Goal: Task Accomplishment & Management: Complete application form

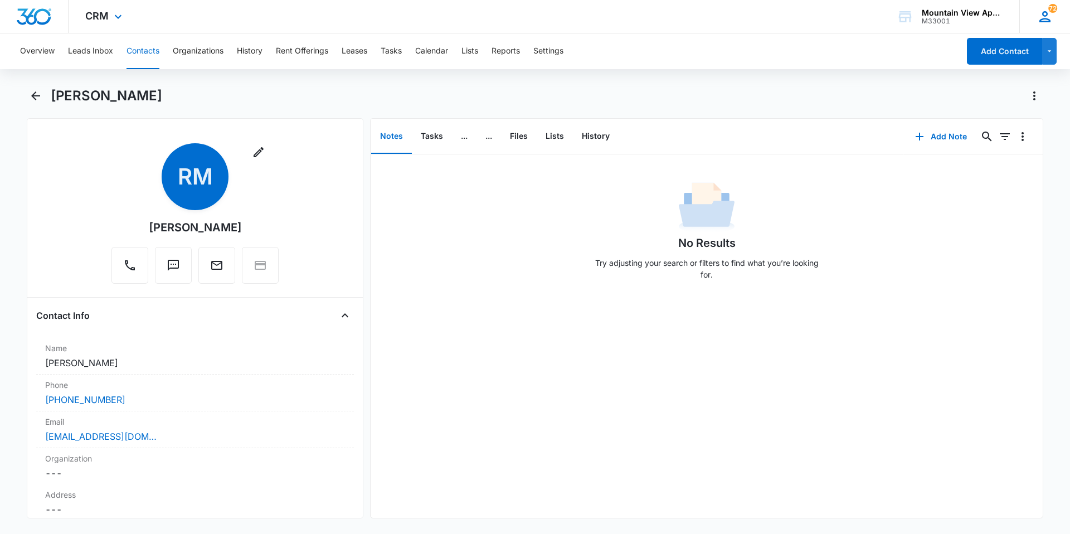
scroll to position [167, 0]
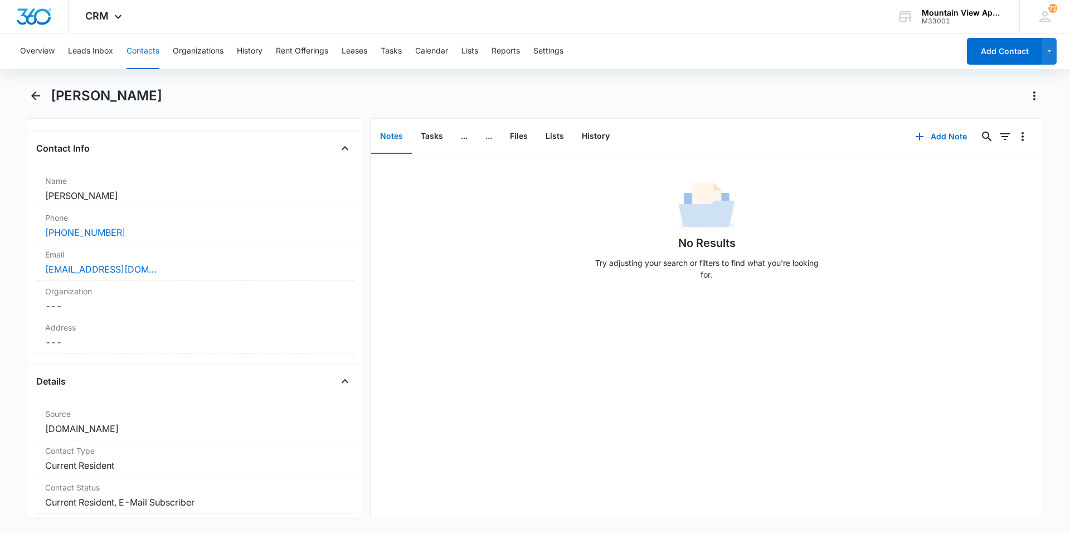
click at [132, 61] on button "Contacts" at bounding box center [143, 51] width 33 height 36
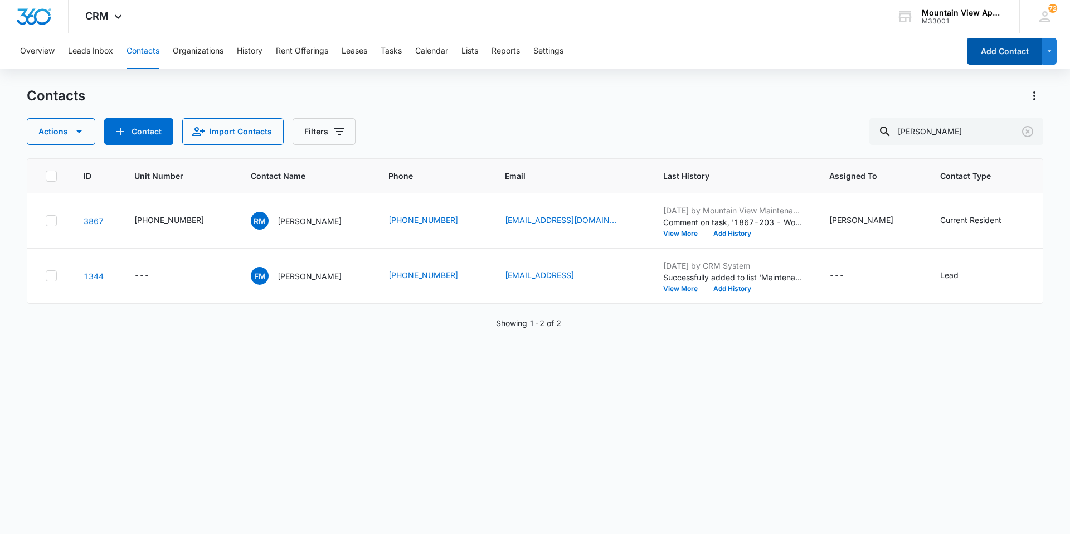
click at [1001, 56] on button "Add Contact" at bounding box center [1004, 51] width 75 height 27
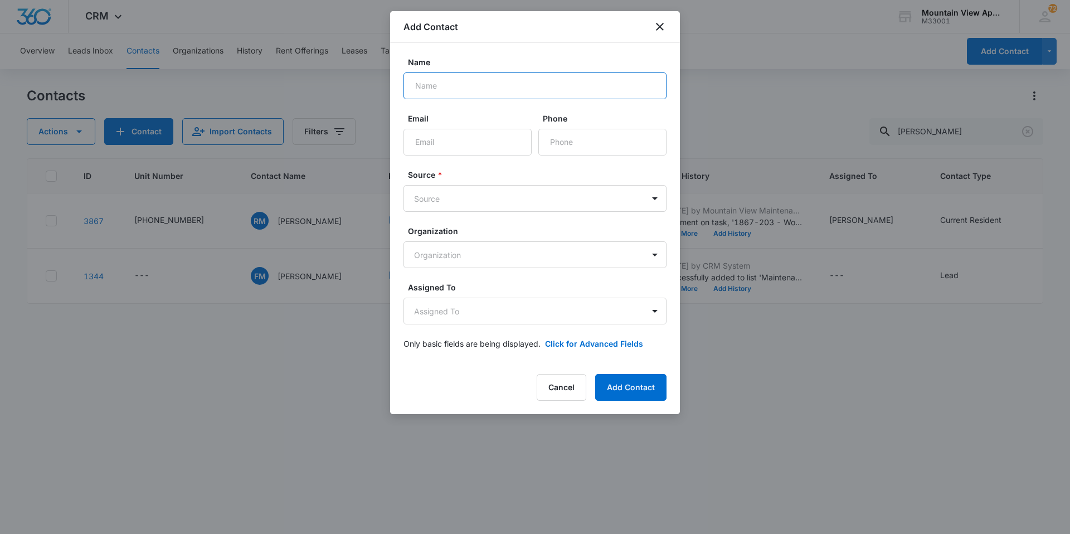
click at [520, 91] on input "Name" at bounding box center [535, 85] width 263 height 27
type input "[PERSON_NAME]"
click at [469, 145] on input "Email" at bounding box center [468, 142] width 128 height 27
click at [483, 130] on input "Email" at bounding box center [468, 142] width 128 height 27
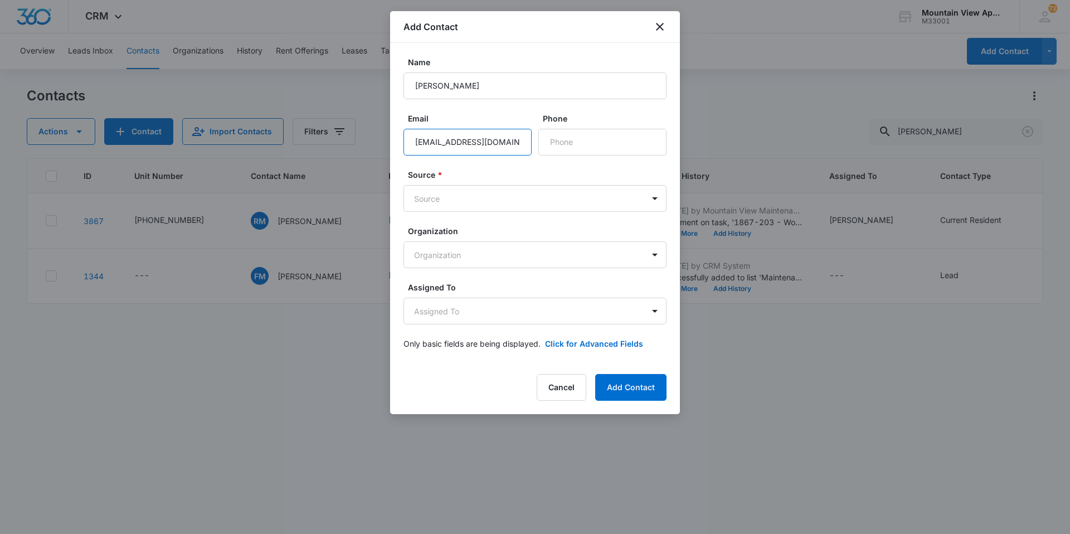
type input "[EMAIL_ADDRESS][DOMAIN_NAME]"
type input "[PHONE_NUMBER]"
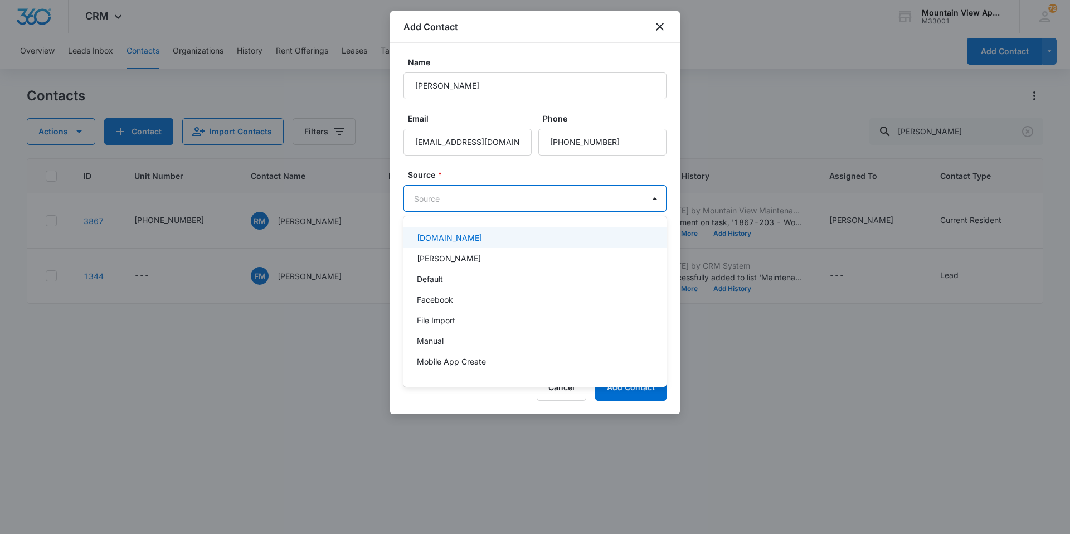
click at [577, 201] on body "CRM Apps Reputation Websites Forms CRM Email Social Content Ads Intelligence Fi…" at bounding box center [535, 267] width 1070 height 534
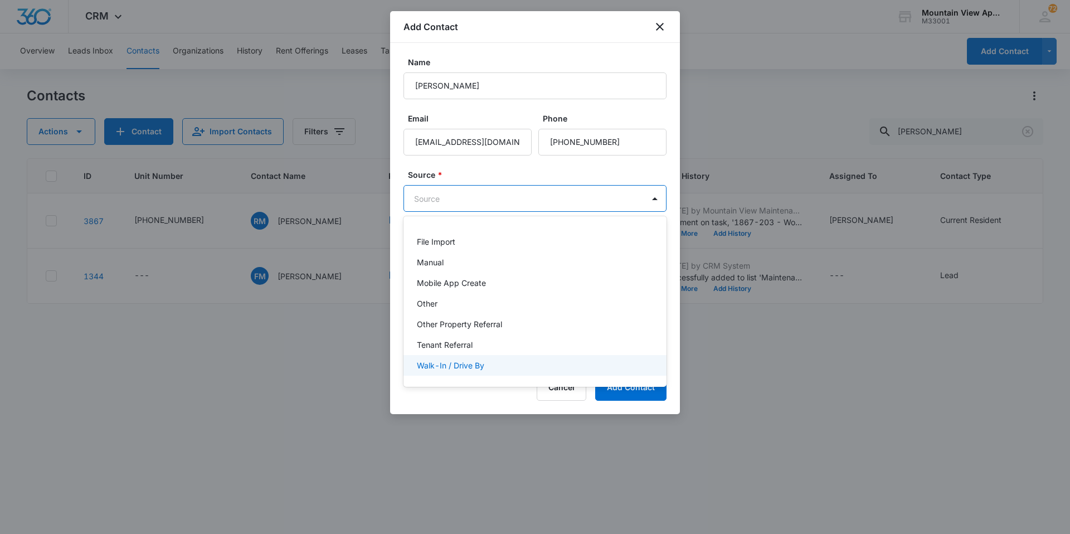
click at [458, 365] on p "Walk-In / Drive By" at bounding box center [450, 366] width 67 height 12
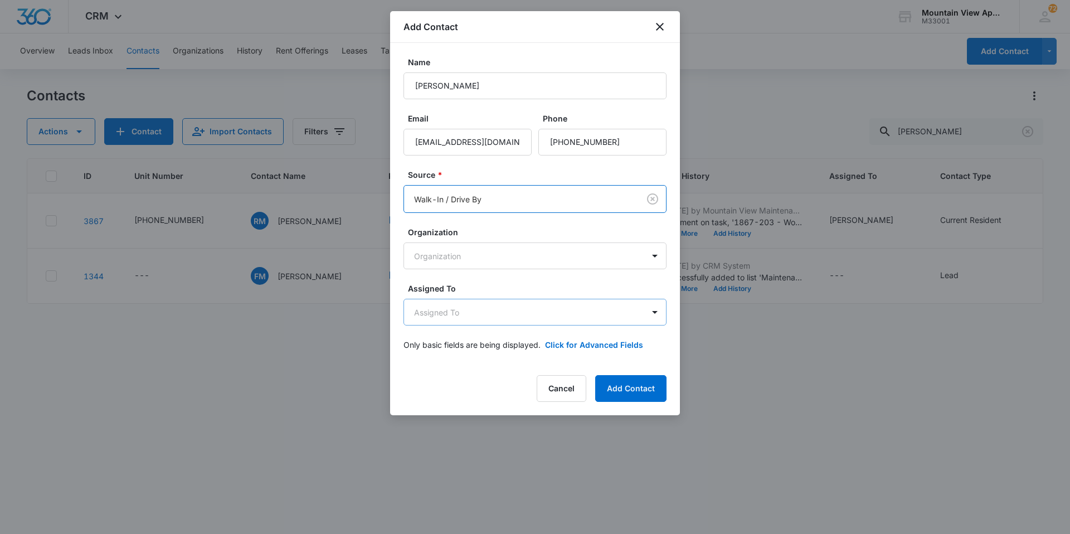
click at [462, 314] on body "CRM Apps Reputation Websites Forms CRM Email Social Content Ads Intelligence Fi…" at bounding box center [535, 267] width 1070 height 534
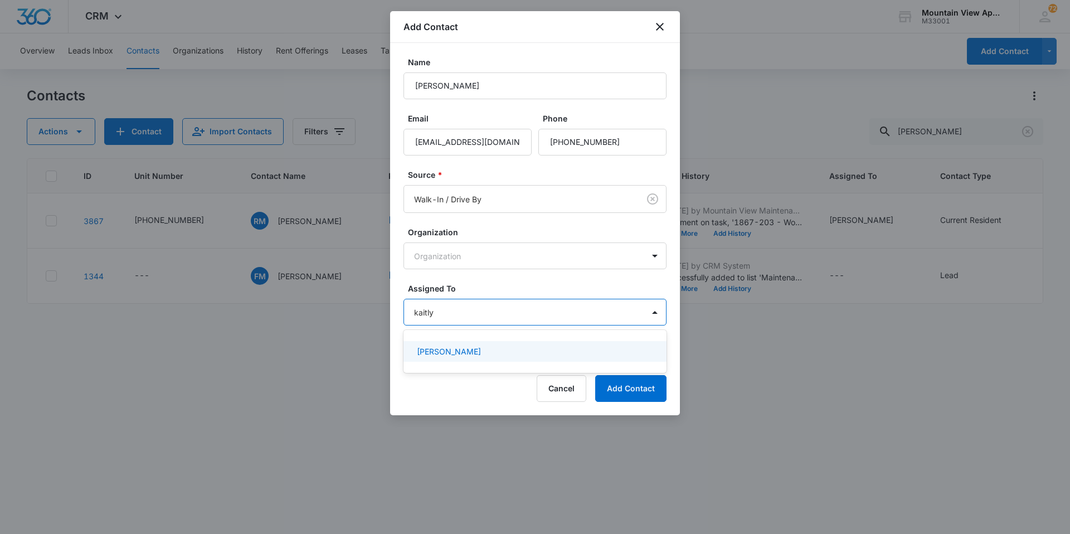
type input "[PERSON_NAME]"
click at [478, 358] on div "[PERSON_NAME]" at bounding box center [535, 351] width 263 height 21
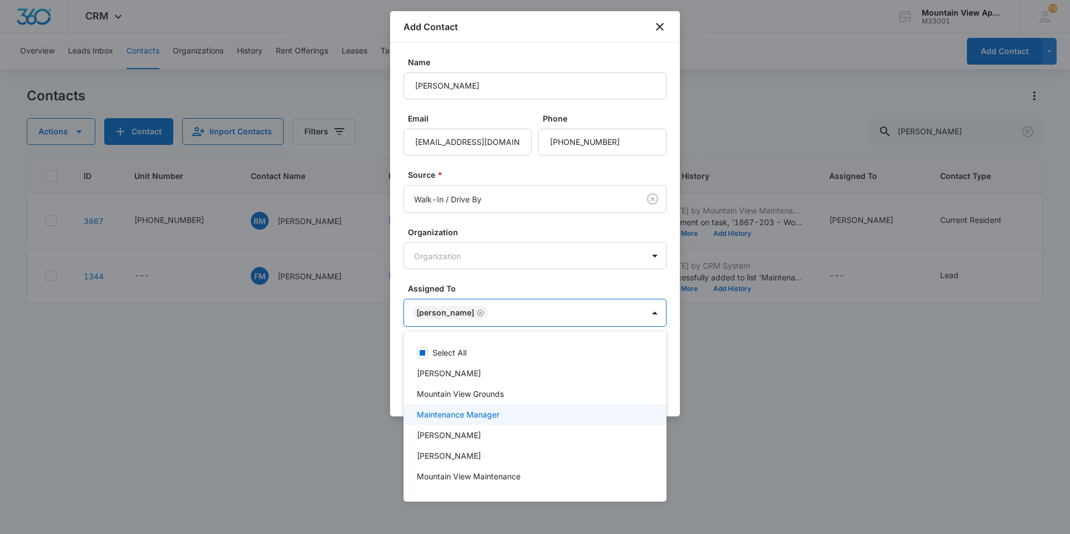
click at [761, 400] on div at bounding box center [535, 267] width 1070 height 534
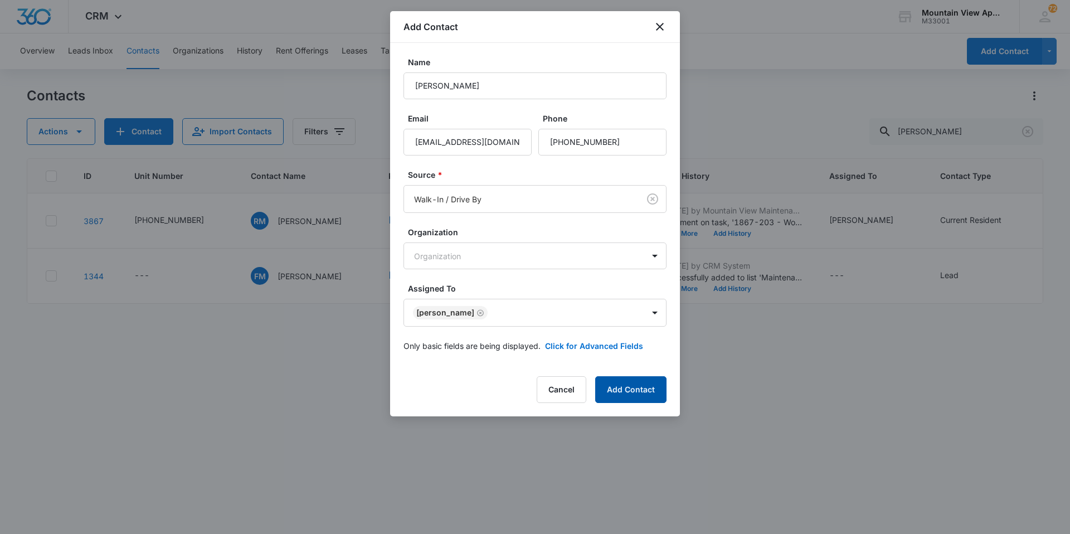
click at [647, 390] on button "Add Contact" at bounding box center [630, 389] width 71 height 27
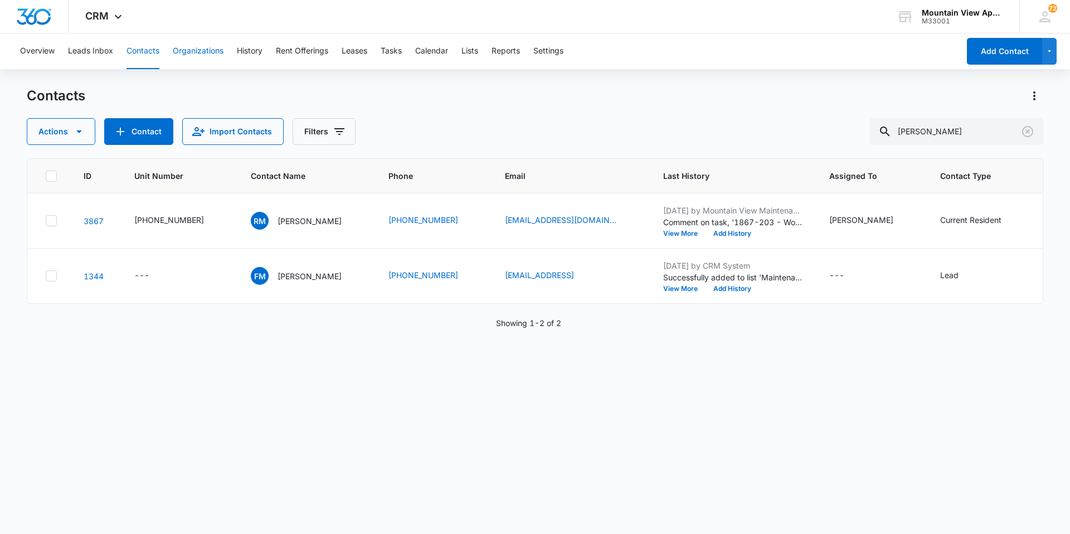
click at [220, 44] on button "Organizations" at bounding box center [198, 51] width 51 height 36
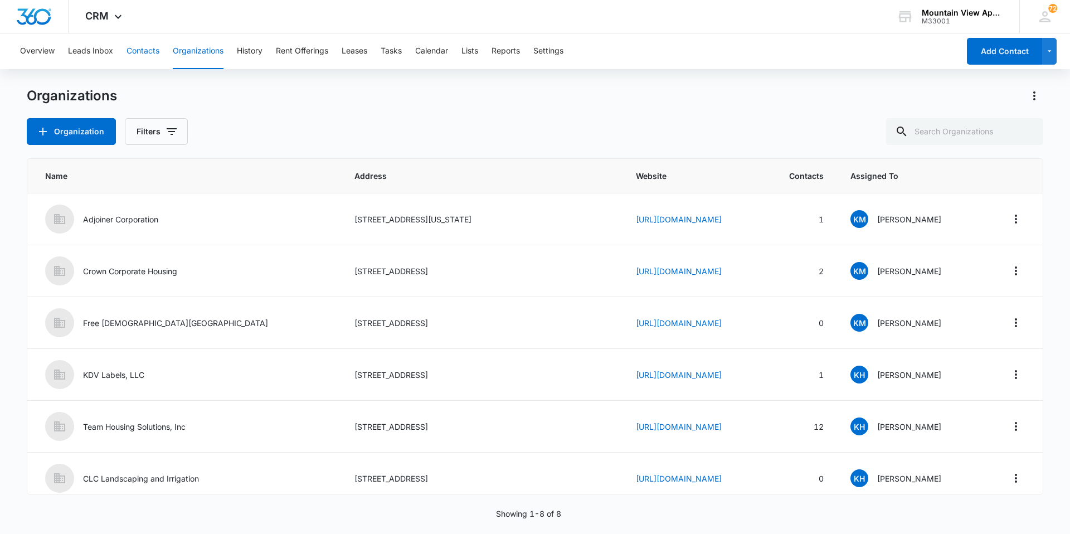
click at [135, 50] on button "Contacts" at bounding box center [143, 51] width 33 height 36
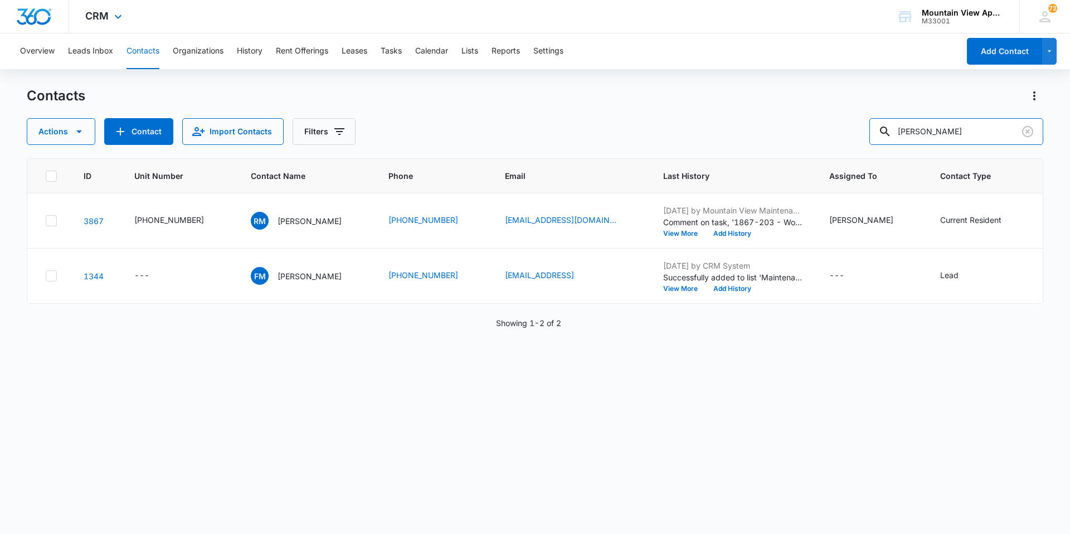
drag, startPoint x: 957, startPoint y: 133, endPoint x: 0, endPoint y: 8, distance: 965.4
click at [0, 8] on div "CRM Apps Reputation Websites Forms CRM Email Social Content Ads Intelligence Fi…" at bounding box center [535, 266] width 1070 height 533
type input "grace"
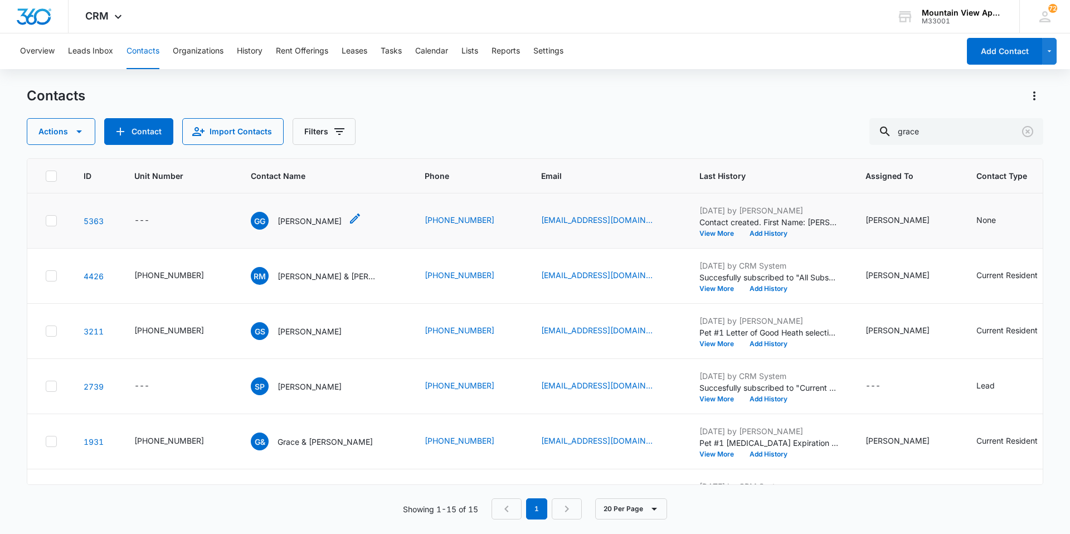
click at [279, 215] on p "[PERSON_NAME]" at bounding box center [310, 221] width 64 height 12
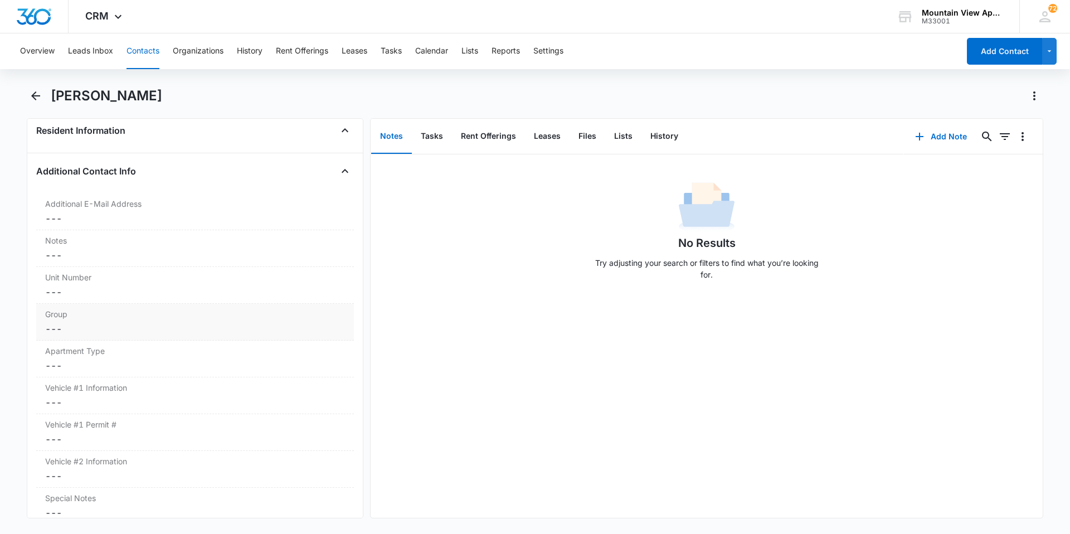
scroll to position [892, 0]
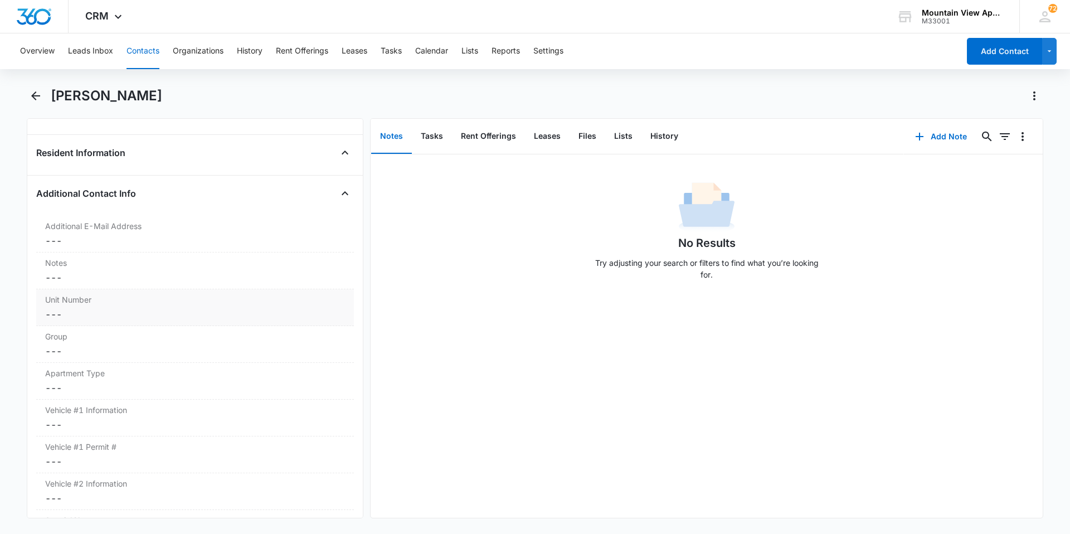
click at [49, 315] on dd "Cancel Save Changes ---" at bounding box center [195, 314] width 300 height 13
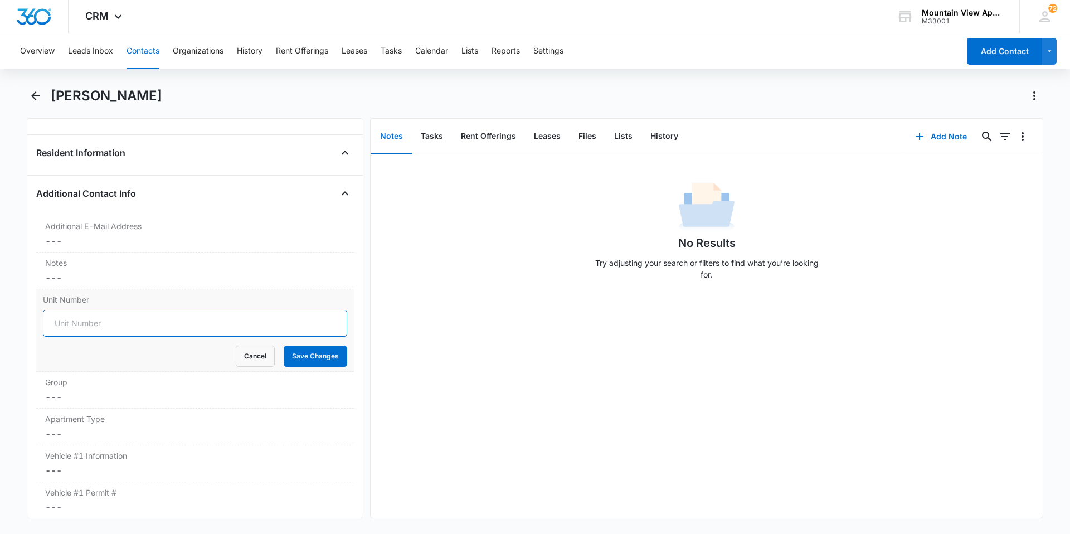
click at [76, 321] on input "Unit Number" at bounding box center [195, 323] width 304 height 27
type input "[PHONE_NUMBER]"
click at [302, 357] on button "Save Changes" at bounding box center [316, 356] width 64 height 21
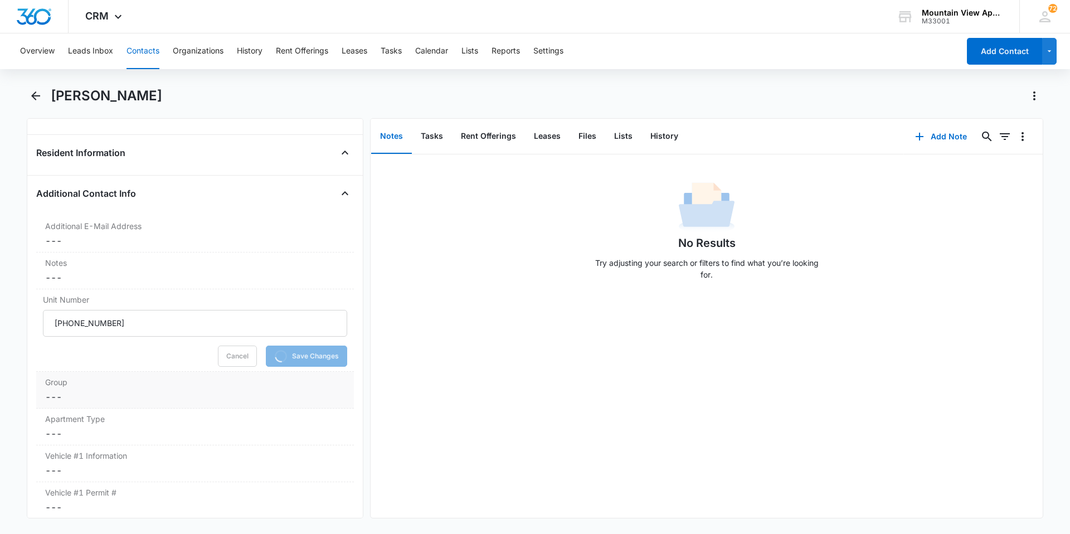
click at [54, 400] on dd "Cancel Save Changes ---" at bounding box center [195, 396] width 300 height 13
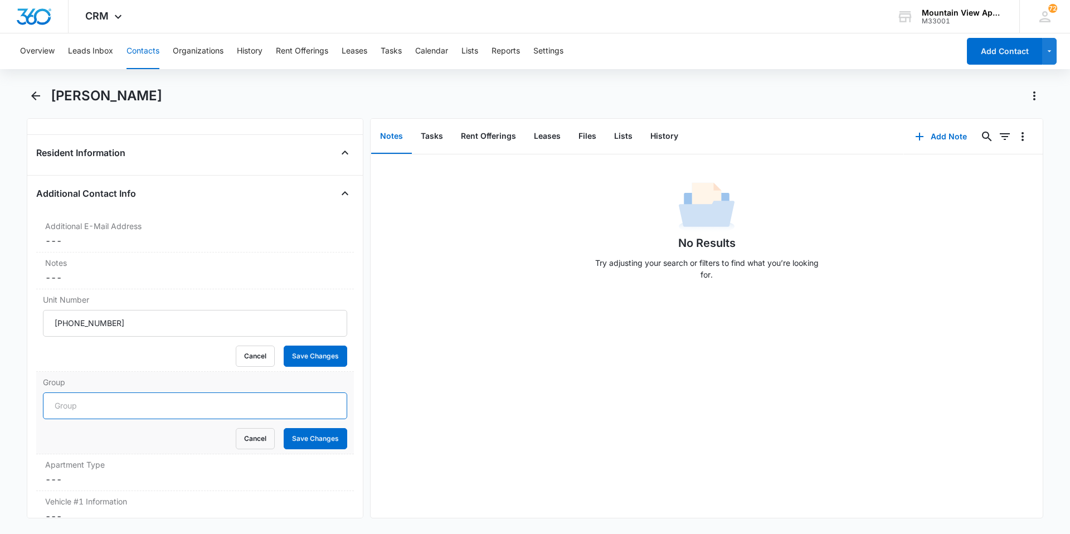
click at [68, 403] on input "Group" at bounding box center [195, 406] width 304 height 27
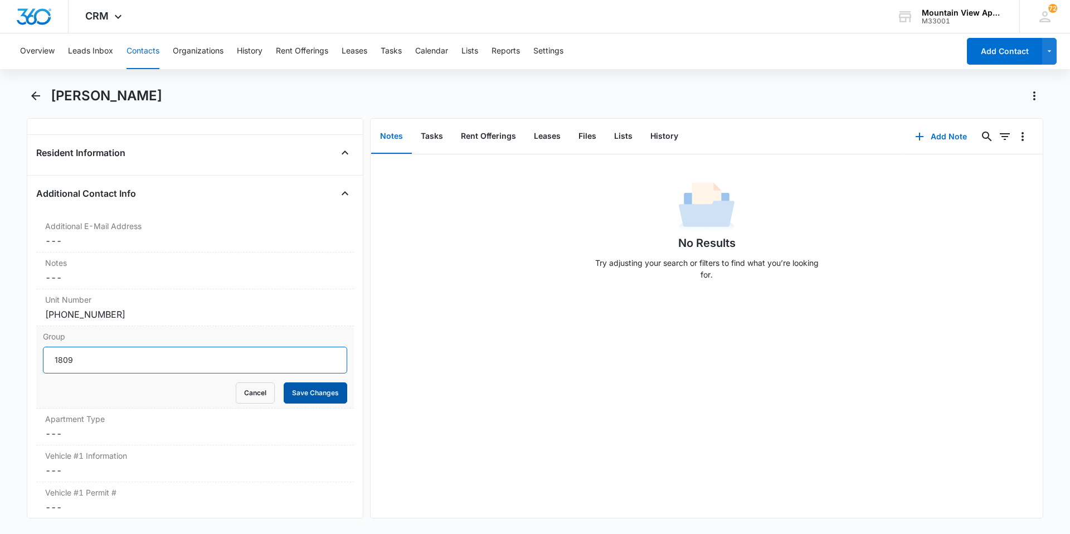
type input "1809"
click at [287, 393] on button "Save Changes" at bounding box center [316, 392] width 64 height 21
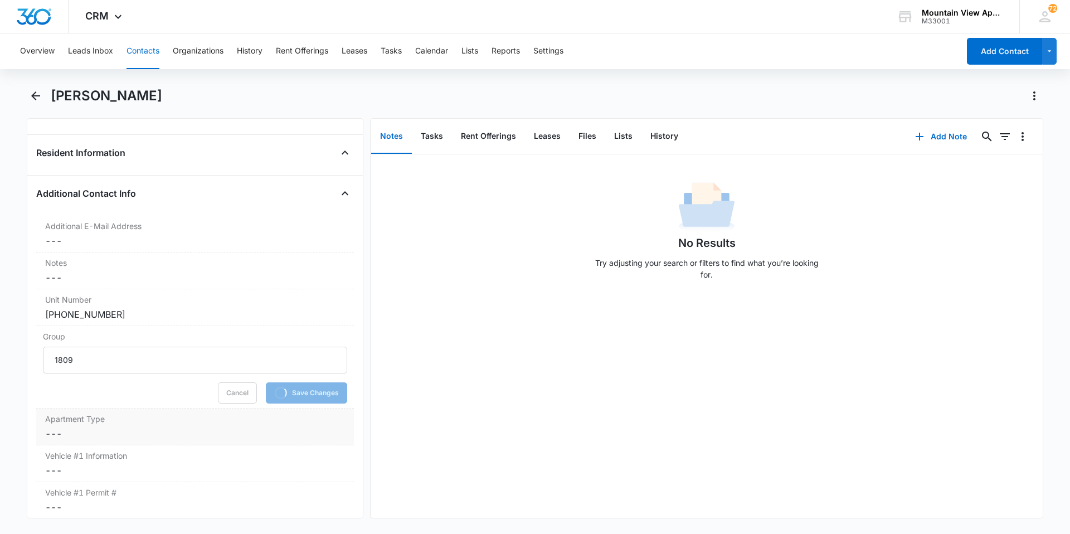
click at [55, 438] on dd "Cancel Save Changes ---" at bounding box center [195, 433] width 300 height 13
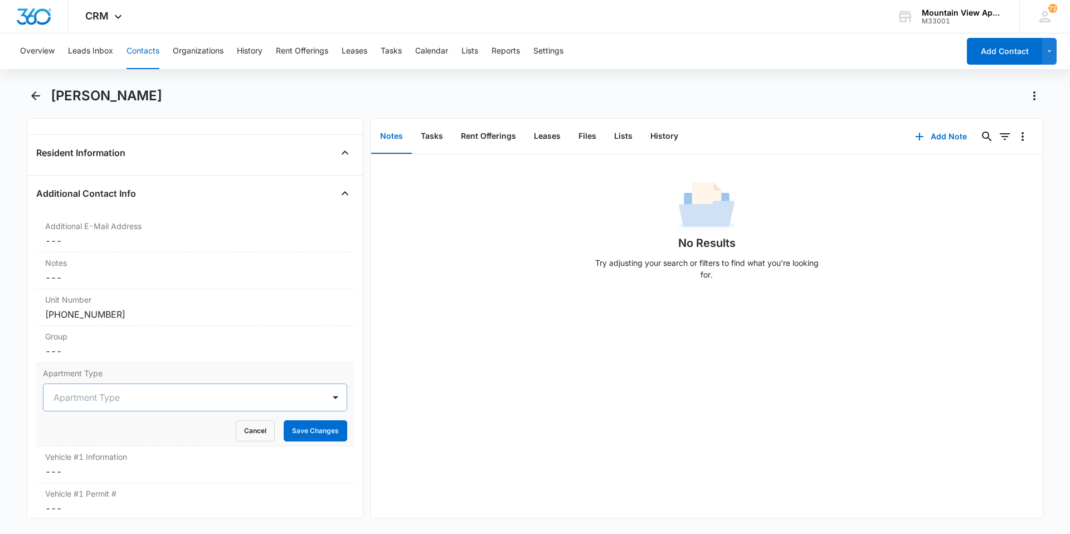
click at [68, 395] on div at bounding box center [182, 398] width 256 height 16
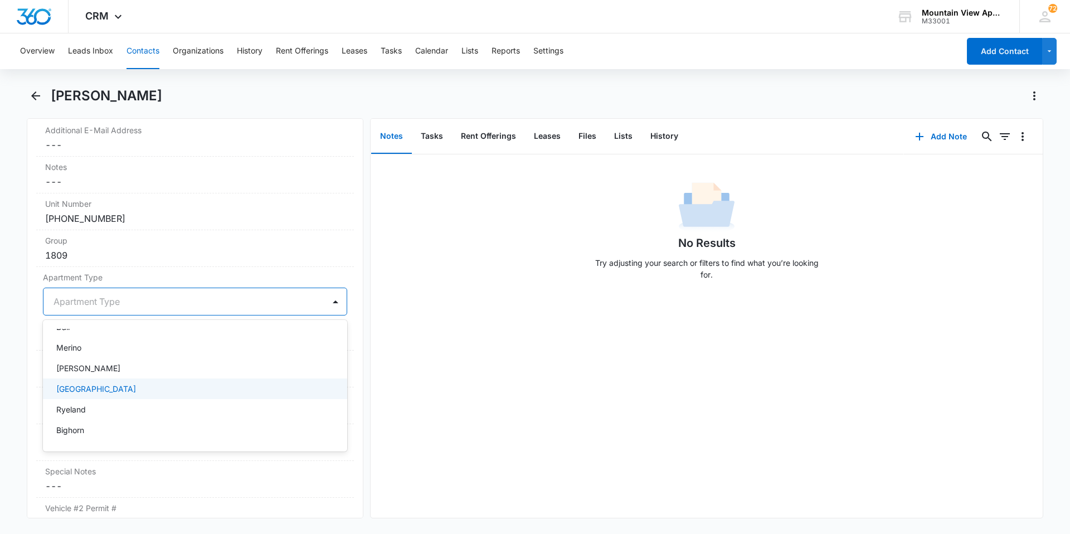
scroll to position [1115, 0]
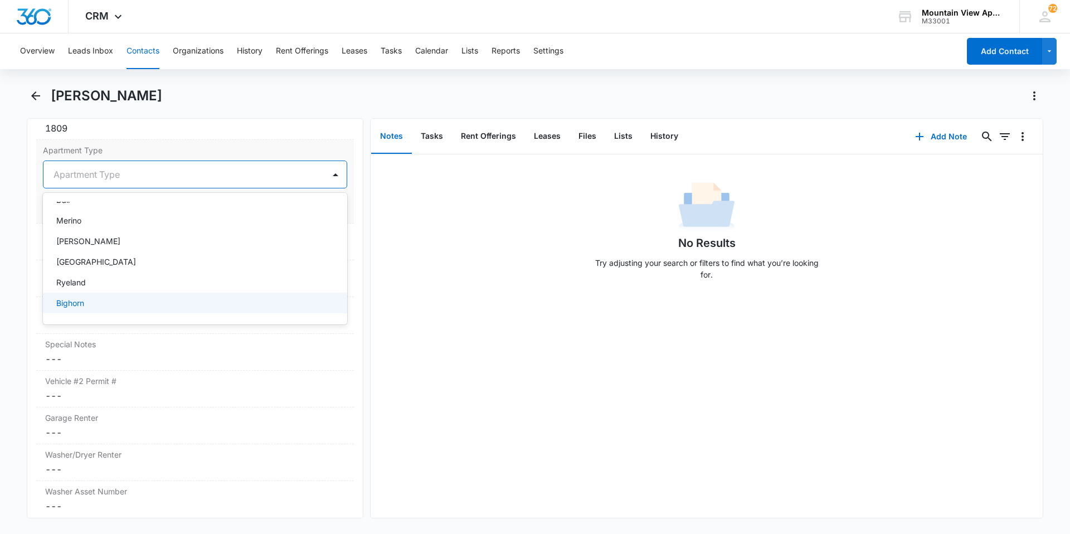
click at [83, 303] on p "Bighorn" at bounding box center [70, 303] width 28 height 12
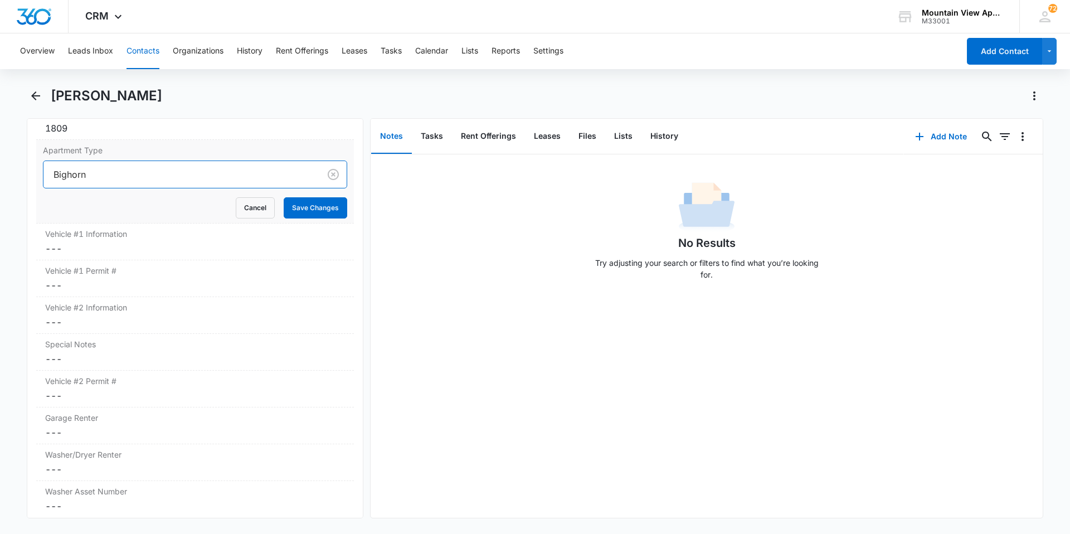
click at [421, 288] on div "No Results Try adjusting your search or filters to find what you’re looking for." at bounding box center [707, 234] width 672 height 110
click at [316, 209] on button "Save Changes" at bounding box center [316, 207] width 64 height 21
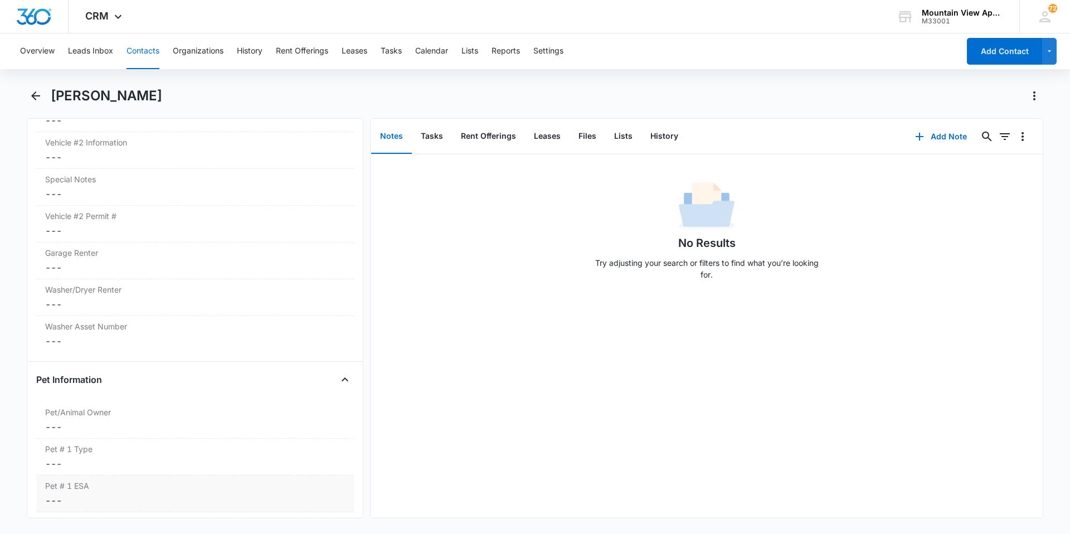
scroll to position [1282, 0]
click at [54, 304] on dd "Cancel Save Changes ---" at bounding box center [195, 301] width 300 height 13
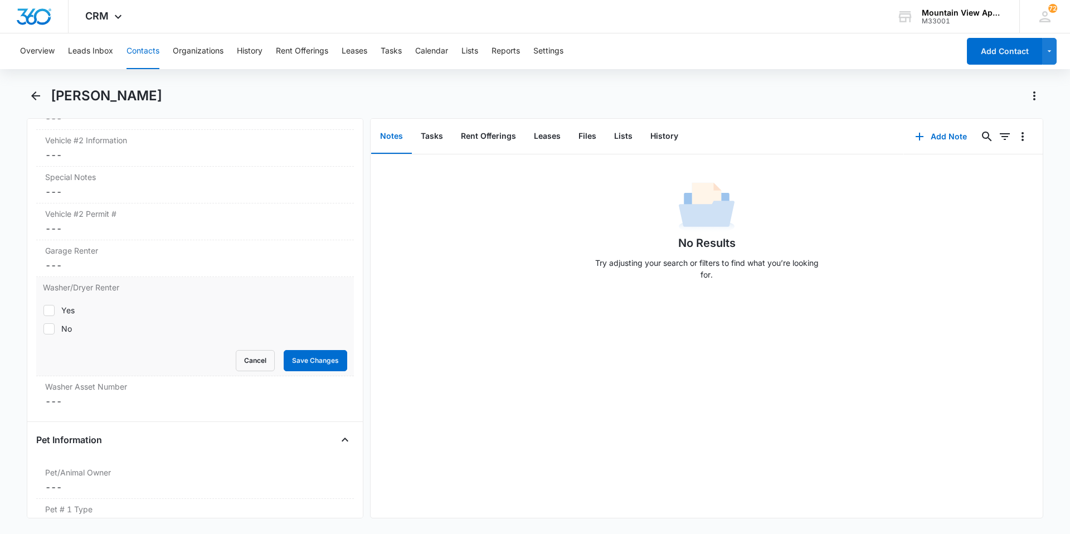
click at [50, 308] on icon at bounding box center [49, 311] width 10 height 10
click at [43, 310] on input "Yes" at bounding box center [43, 310] width 1 height 1
checkbox input "true"
click at [322, 359] on button "Save Changes" at bounding box center [316, 360] width 64 height 21
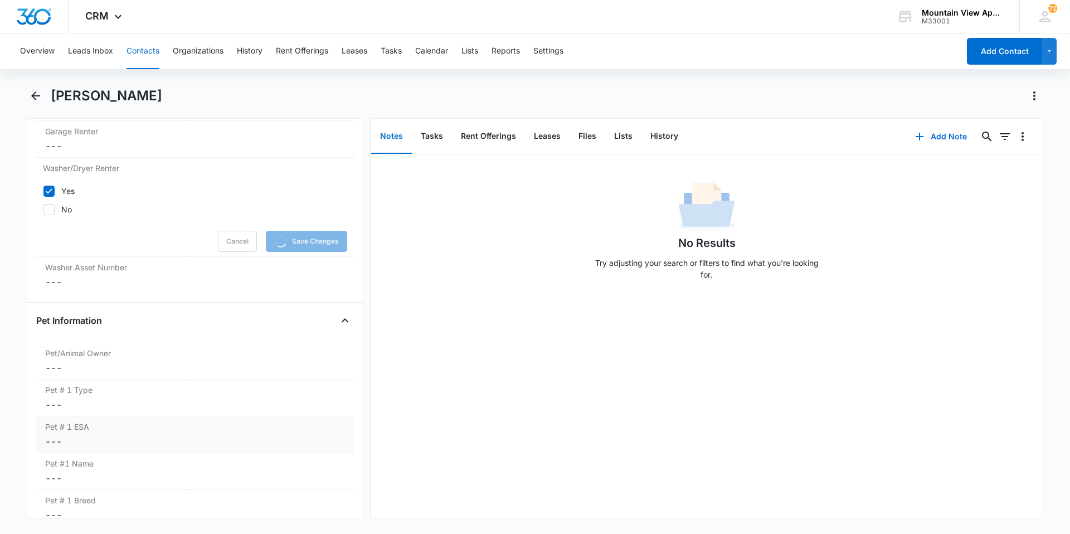
scroll to position [1403, 0]
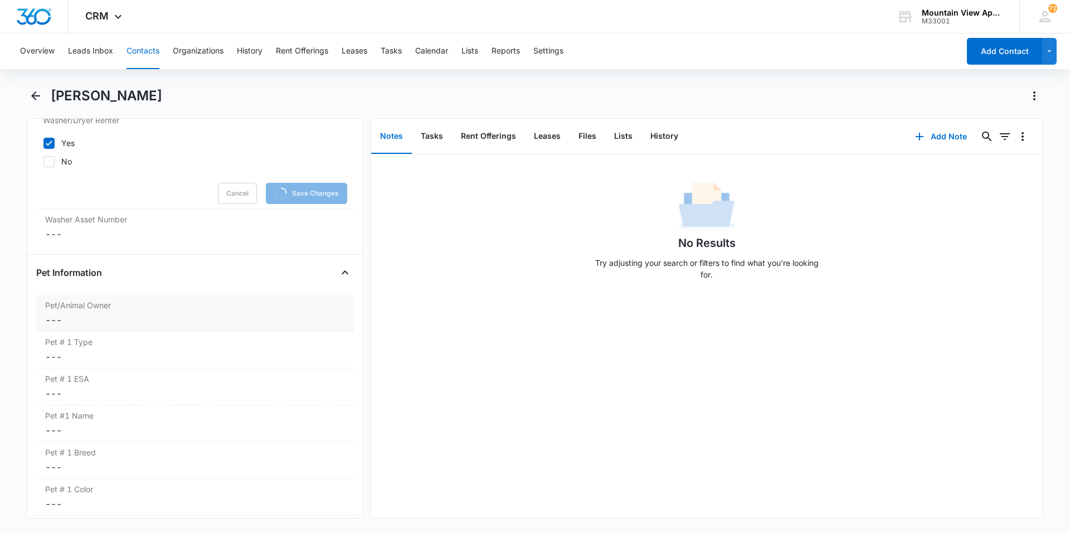
click at [56, 322] on dd "Cancel Save Changes ---" at bounding box center [195, 319] width 300 height 13
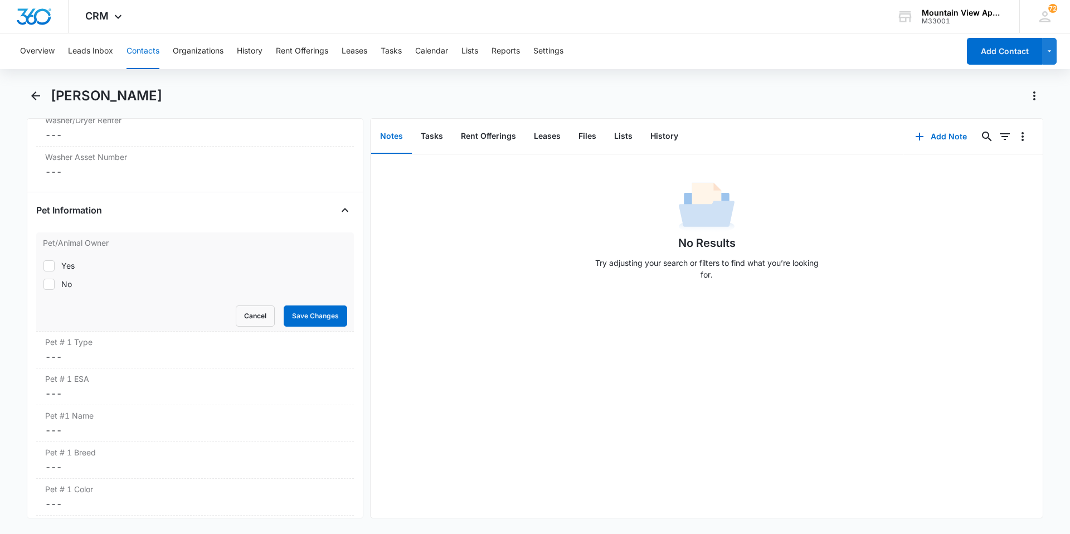
click at [57, 330] on div "Pet/Animal Owner Yes No Cancel Save Changes" at bounding box center [195, 281] width 318 height 99
click at [51, 268] on icon at bounding box center [49, 266] width 10 height 10
click at [43, 266] on input "Yes" at bounding box center [43, 265] width 1 height 1
checkbox input "true"
click at [314, 316] on button "Save Changes" at bounding box center [316, 316] width 64 height 21
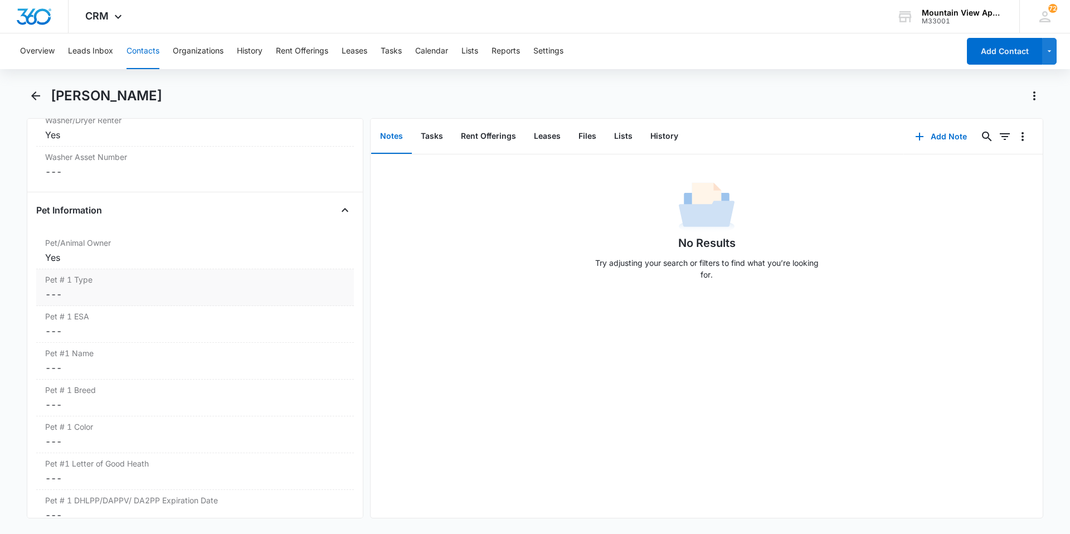
click at [52, 296] on dd "Cancel Save Changes ---" at bounding box center [195, 294] width 300 height 13
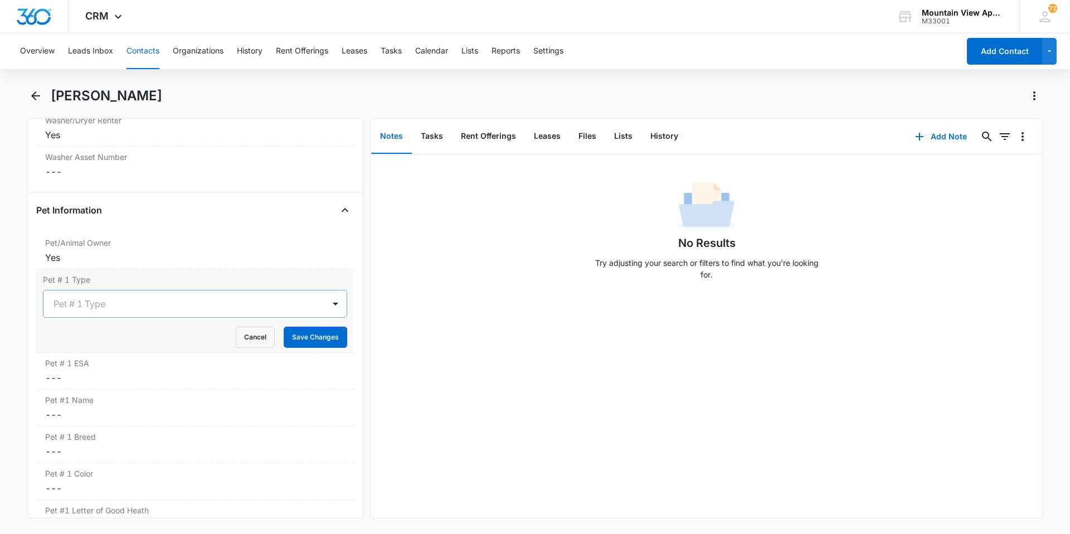
click at [57, 304] on div at bounding box center [182, 304] width 256 height 16
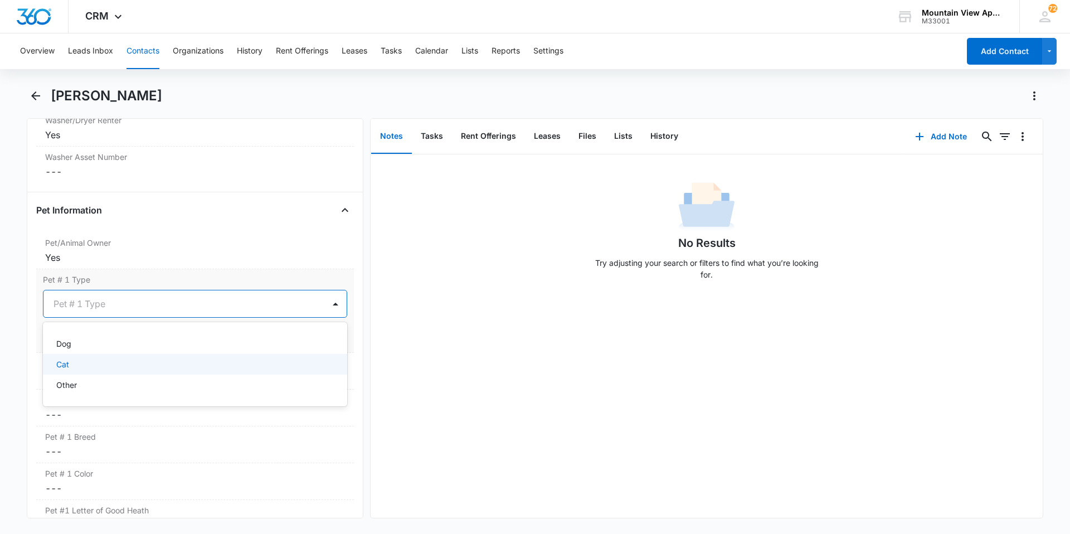
click at [82, 367] on div "Cat" at bounding box center [193, 365] width 275 height 12
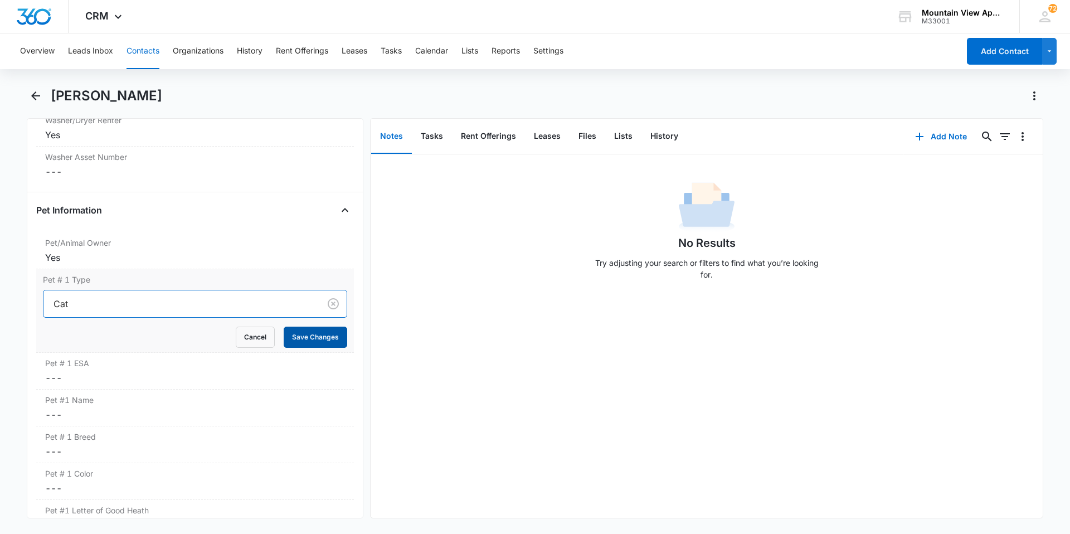
click at [304, 336] on button "Save Changes" at bounding box center [316, 337] width 64 height 21
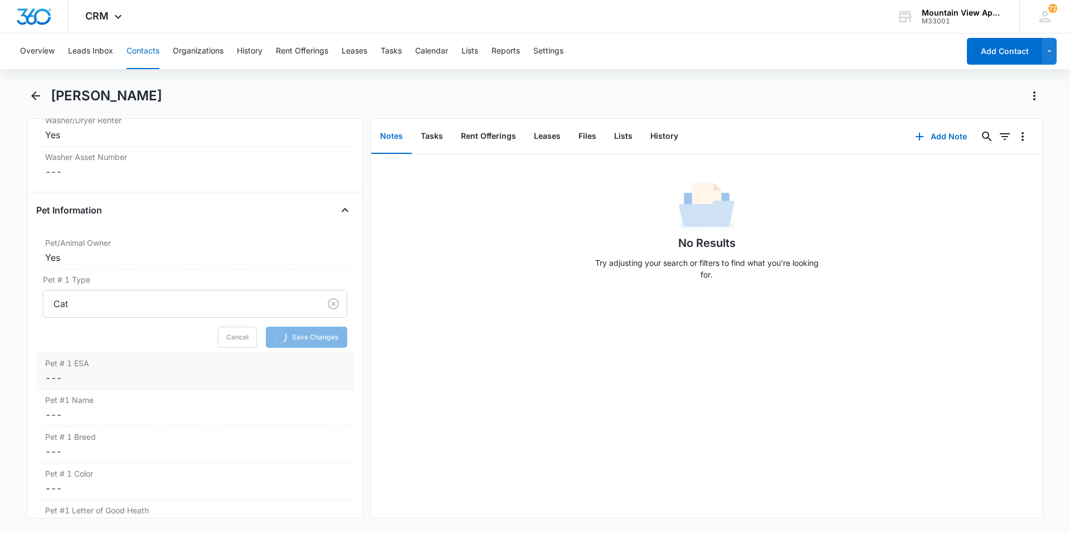
click at [60, 375] on dd "Cancel Save Changes ---" at bounding box center [195, 377] width 300 height 13
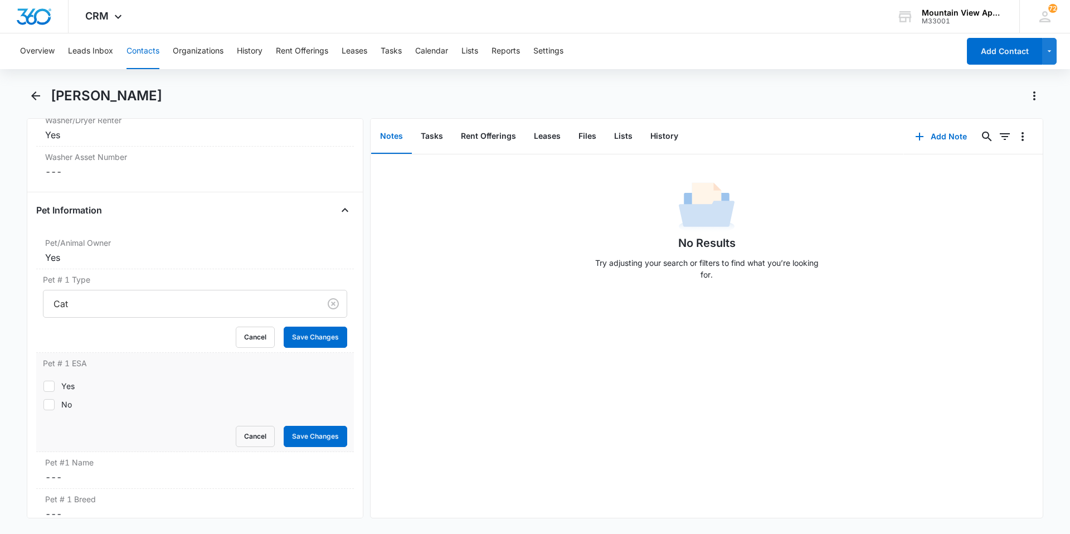
click at [52, 405] on icon at bounding box center [49, 405] width 10 height 10
click at [43, 405] on input "No" at bounding box center [43, 404] width 1 height 1
checkbox input "true"
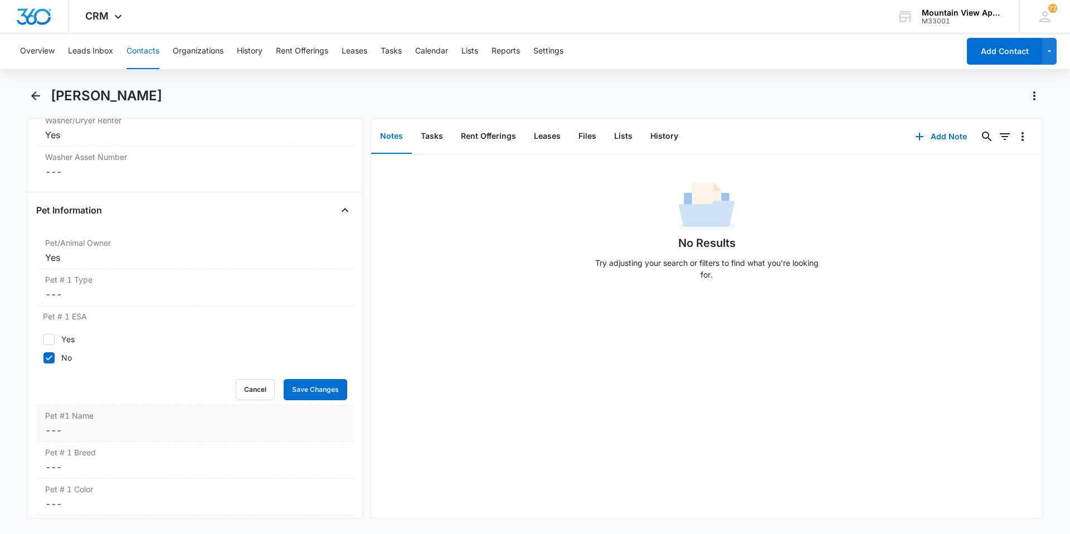
click at [302, 442] on div "Pet #1 Name Cancel Save Changes ---" at bounding box center [195, 423] width 318 height 37
click at [306, 386] on button "Save Changes" at bounding box center [316, 389] width 64 height 21
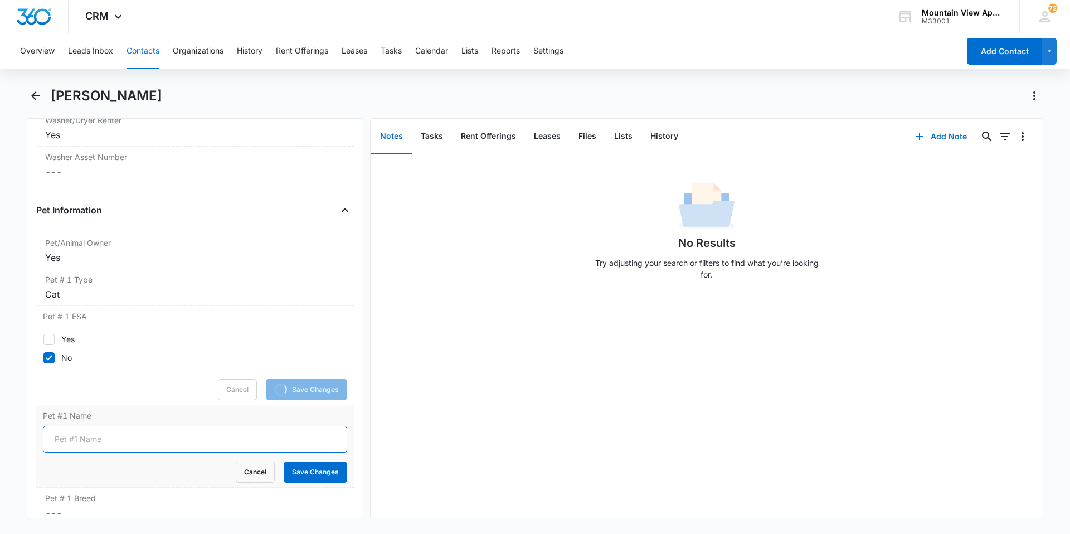
click at [103, 442] on input "Pet #1 Name" at bounding box center [195, 439] width 304 height 27
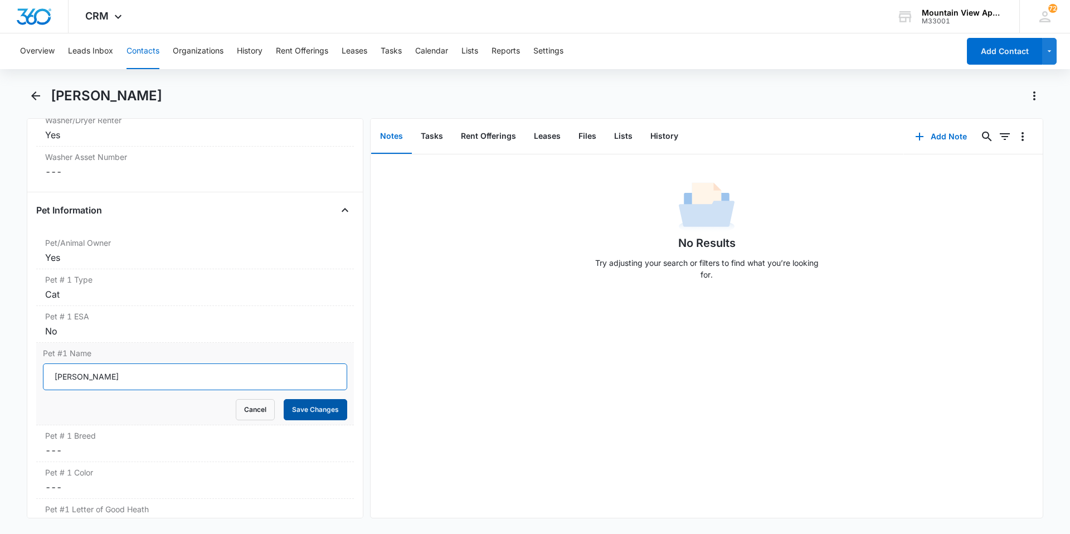
type input "[PERSON_NAME]"
click at [309, 401] on button "Save Changes" at bounding box center [316, 409] width 64 height 21
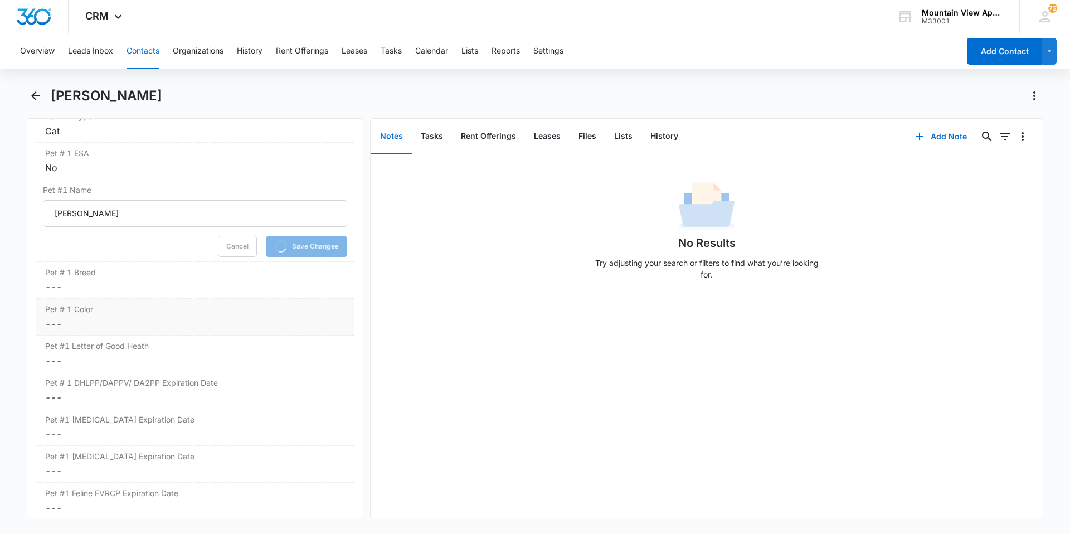
scroll to position [1570, 0]
click at [50, 287] on dd "Cancel Save Changes ---" at bounding box center [195, 283] width 300 height 13
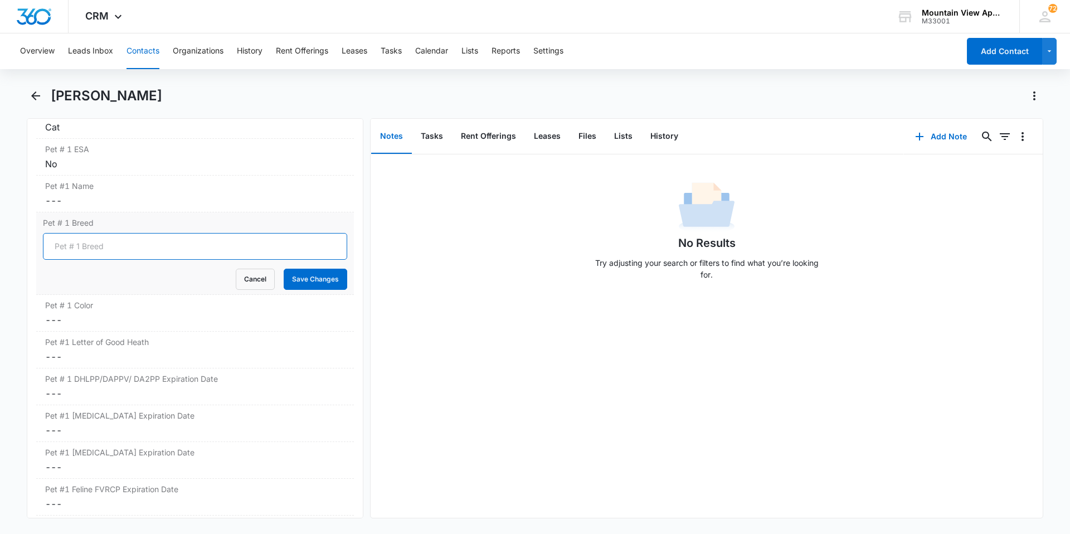
click at [66, 248] on input "Pet # 1 Breed" at bounding box center [195, 246] width 304 height 27
type input "Shorthair"
click at [305, 278] on button "Save Changes" at bounding box center [316, 279] width 64 height 21
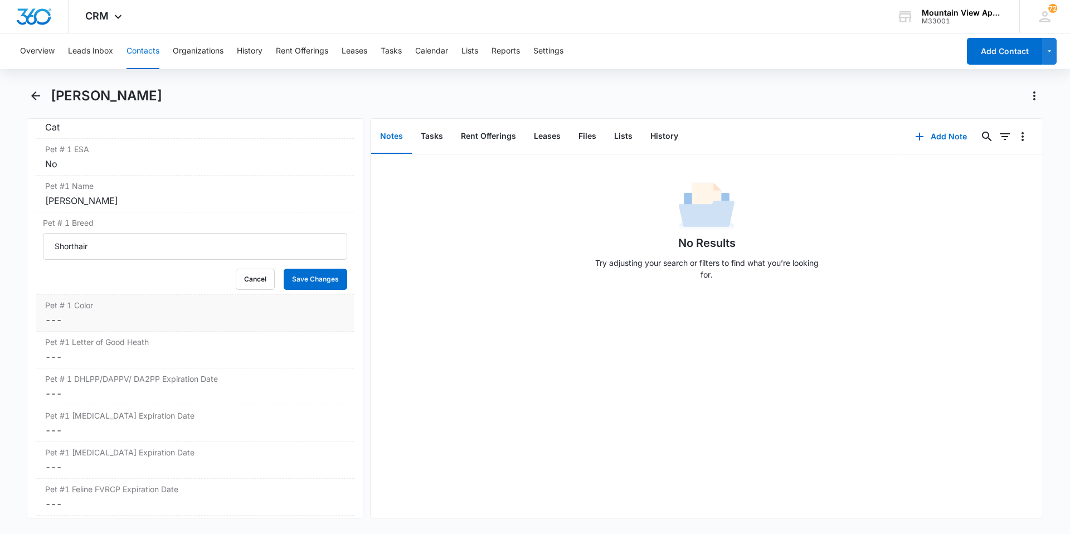
click at [60, 318] on dd "Cancel Save Changes ---" at bounding box center [195, 319] width 300 height 13
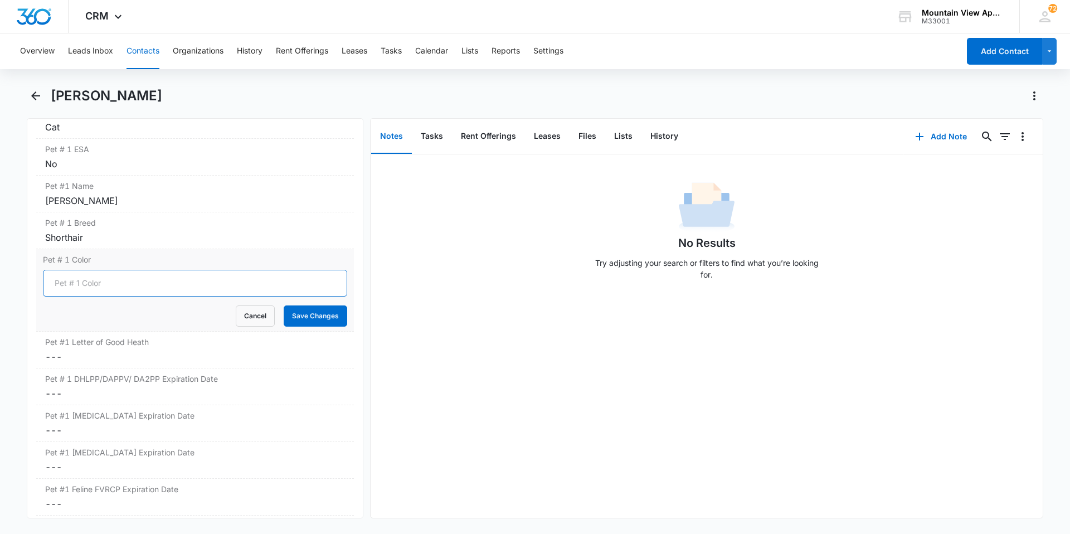
click at [75, 289] on input "Pet # 1 Color" at bounding box center [195, 283] width 304 height 27
type input "Grey"
click at [318, 319] on button "Save Changes" at bounding box center [316, 316] width 64 height 21
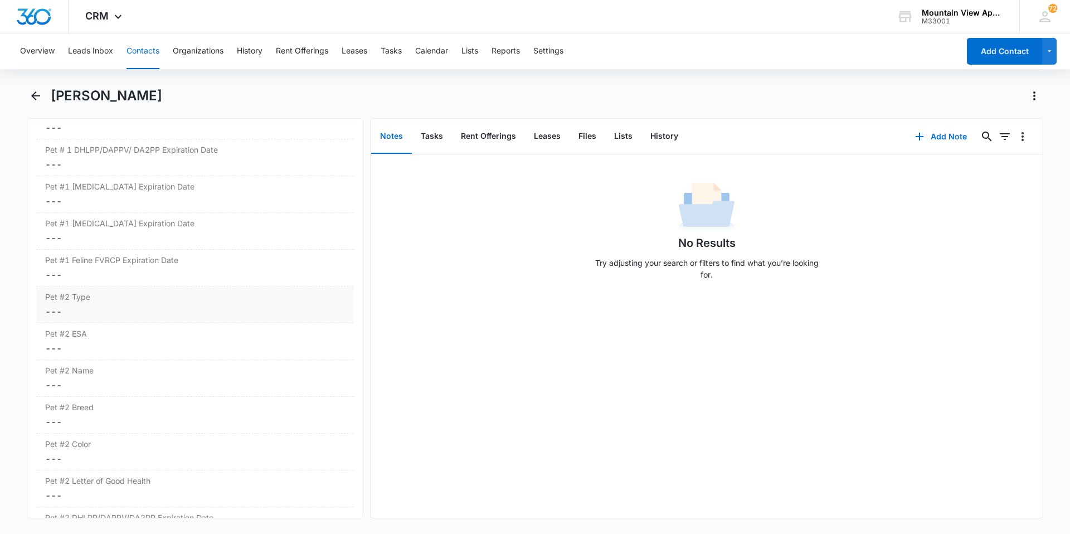
click at [54, 318] on dd "Cancel Save Changes ---" at bounding box center [195, 311] width 300 height 13
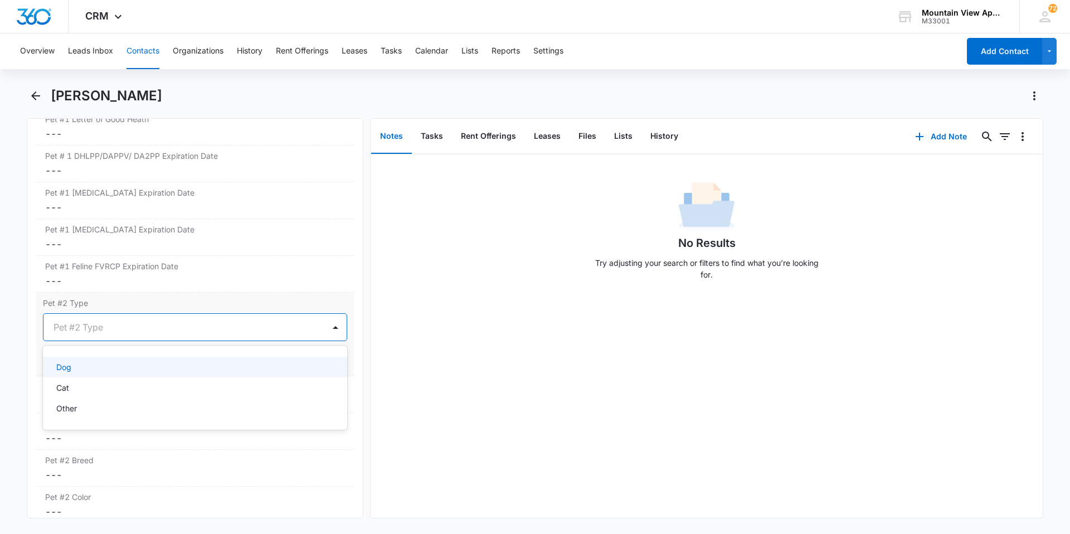
click at [64, 337] on div "Pet #2 Type" at bounding box center [183, 327] width 281 height 27
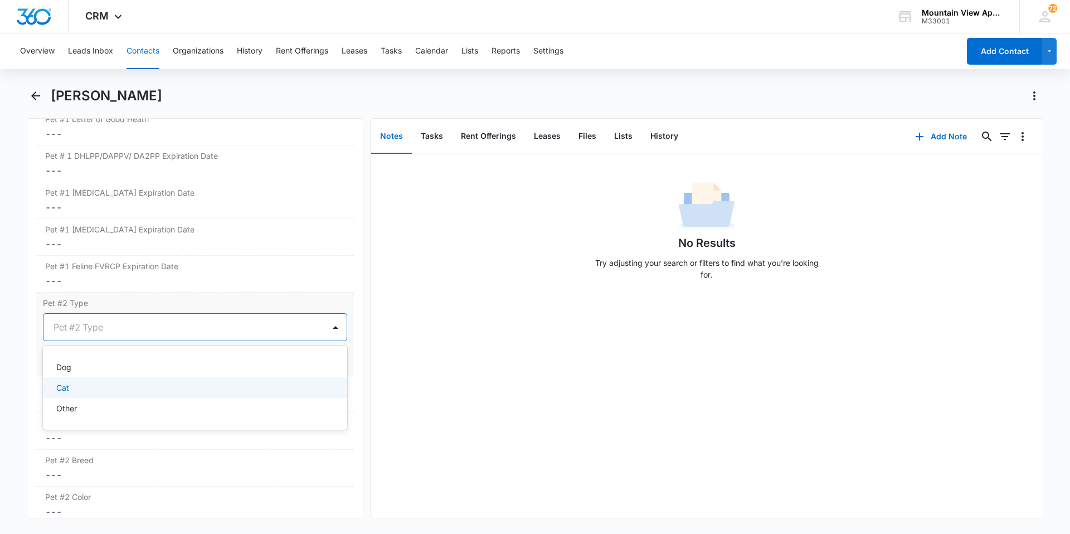
click at [79, 388] on div "Cat" at bounding box center [193, 388] width 275 height 12
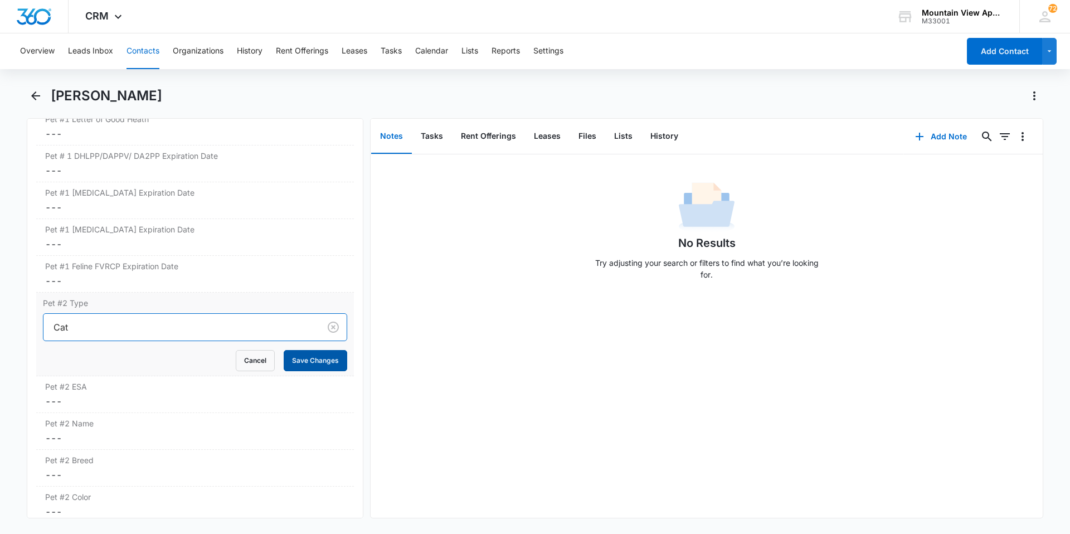
click at [319, 361] on button "Save Changes" at bounding box center [316, 360] width 64 height 21
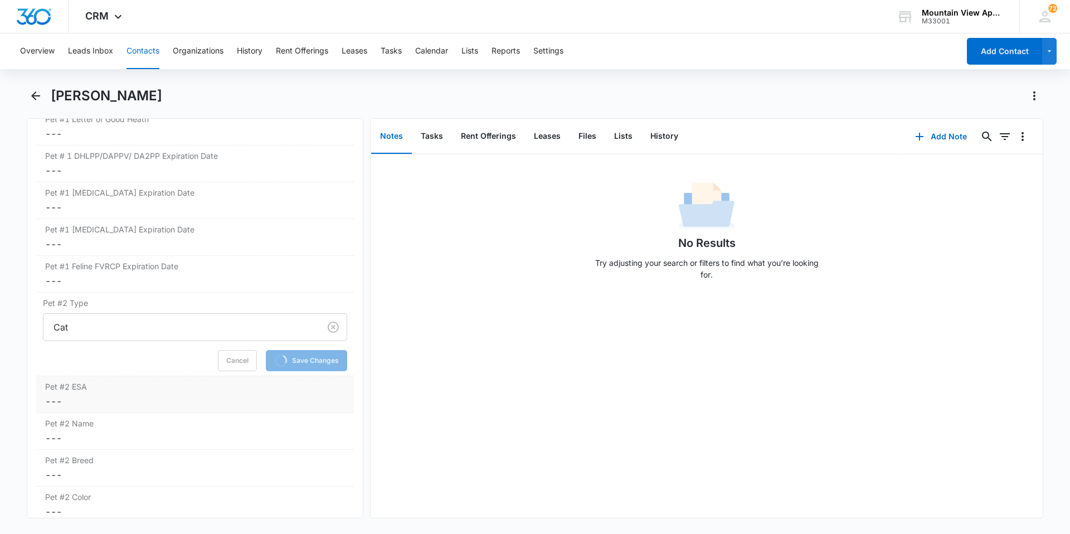
click at [43, 399] on div "Pet #2 ESA Cancel Save Changes ---" at bounding box center [195, 394] width 318 height 37
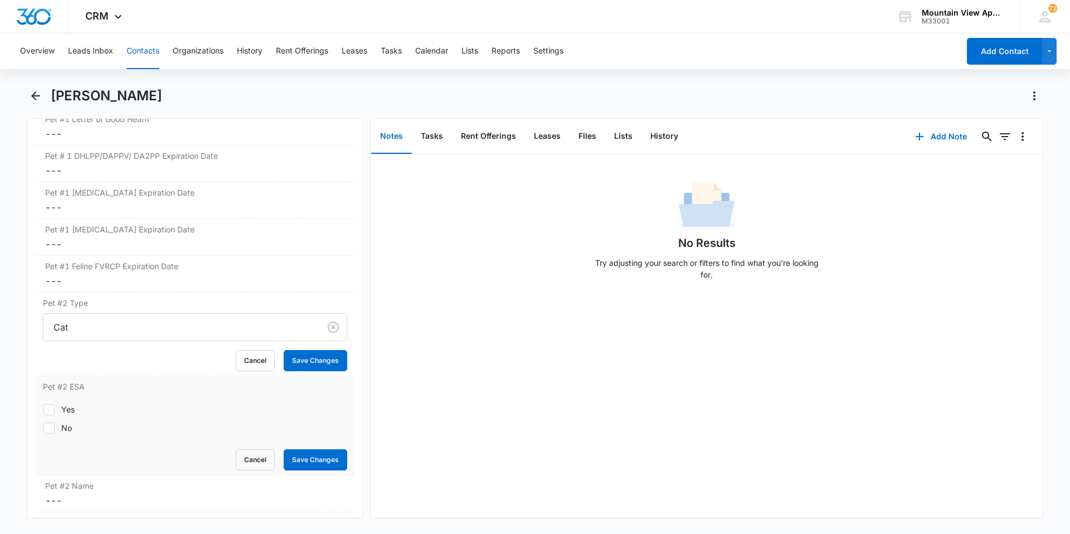
click at [43, 422] on label "No" at bounding box center [195, 428] width 304 height 12
click at [43, 428] on input "No" at bounding box center [43, 428] width 1 height 1
click at [43, 423] on div at bounding box center [48, 428] width 11 height 11
click at [43, 428] on input "No" at bounding box center [43, 428] width 1 height 1
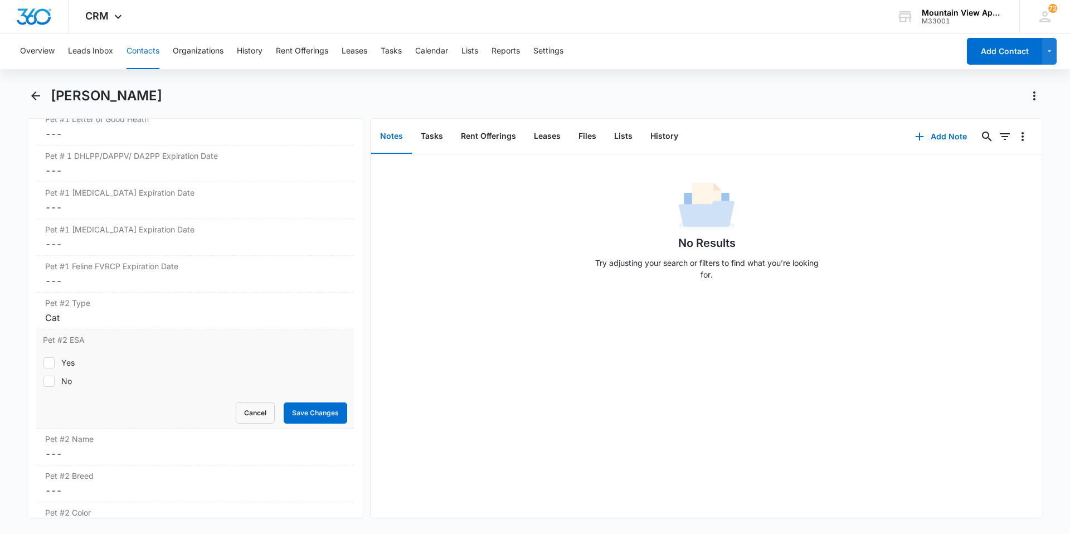
drag, startPoint x: 43, startPoint y: 423, endPoint x: 49, endPoint y: 385, distance: 38.8
click at [49, 385] on icon at bounding box center [49, 381] width 10 height 10
click at [43, 381] on input "No" at bounding box center [43, 381] width 1 height 1
checkbox input "true"
click at [302, 416] on button "Save Changes" at bounding box center [316, 413] width 64 height 21
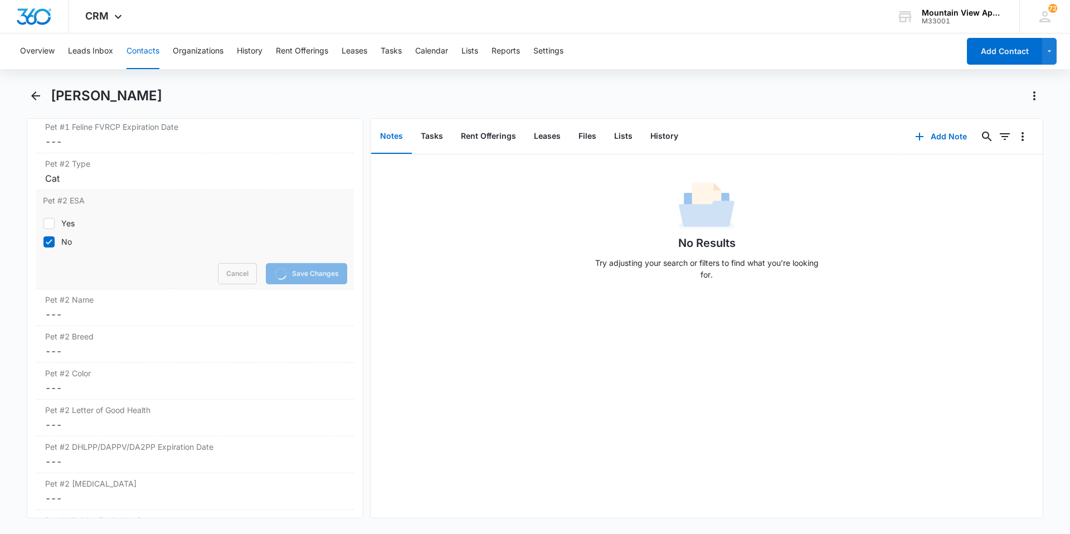
scroll to position [1859, 0]
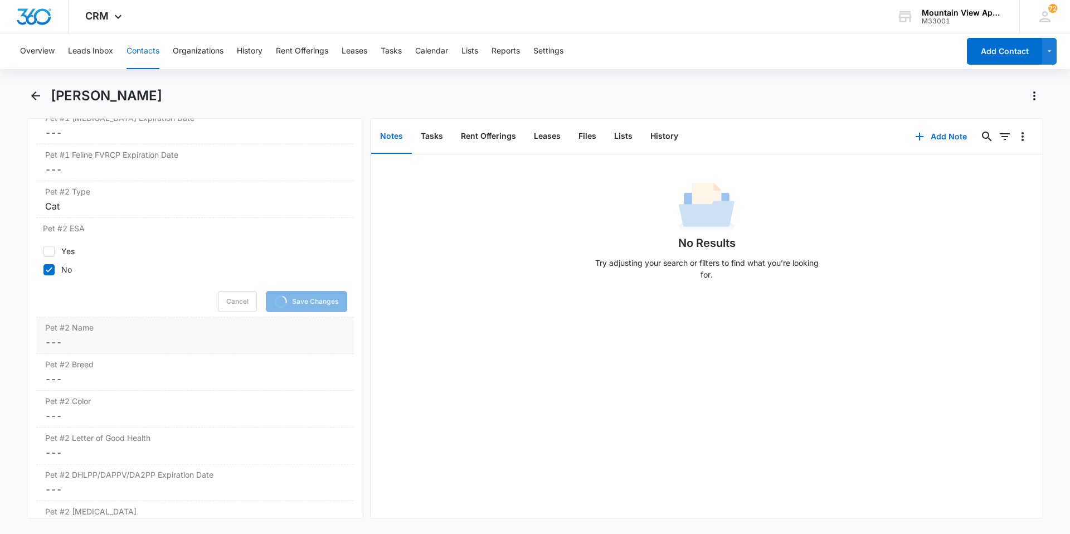
click at [56, 345] on dd "Cancel Save Changes ---" at bounding box center [195, 342] width 300 height 13
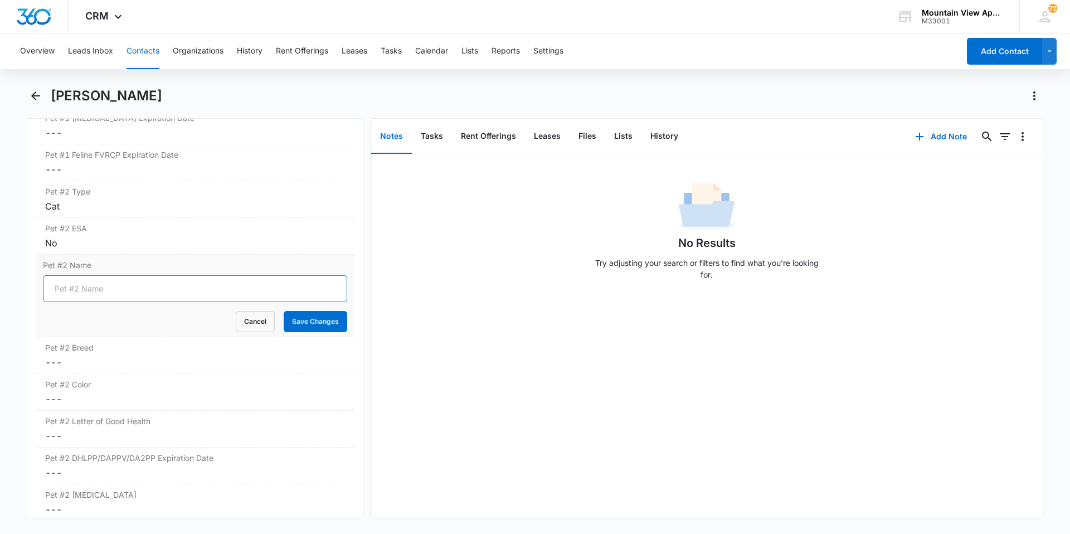
click at [74, 300] on input "Pet #2 Name" at bounding box center [195, 288] width 304 height 27
type input "Tumbleweed"
click at [308, 328] on button "Save Changes" at bounding box center [316, 321] width 64 height 21
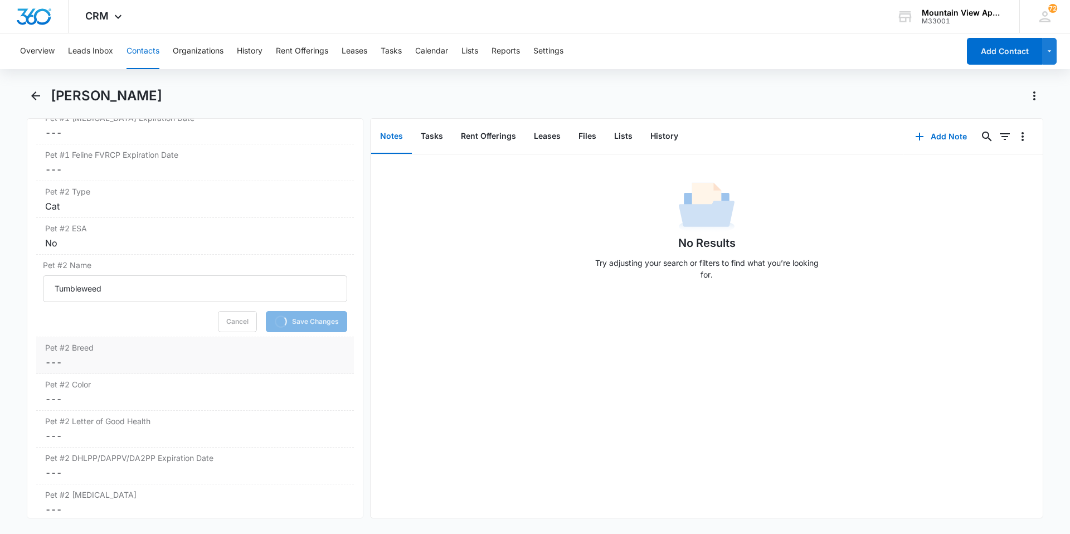
click at [42, 361] on div "Pet #2 Breed Cancel Save Changes ---" at bounding box center [195, 355] width 318 height 37
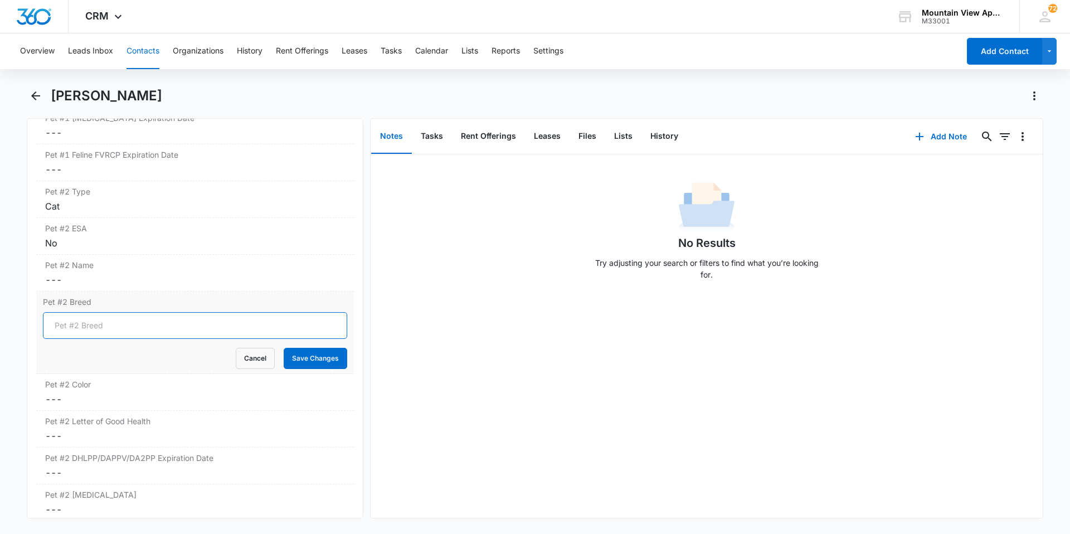
click at [90, 330] on input "Pet #2 Breed" at bounding box center [195, 325] width 304 height 27
type input "Longhair"
click at [331, 363] on button "Save Changes" at bounding box center [316, 358] width 64 height 21
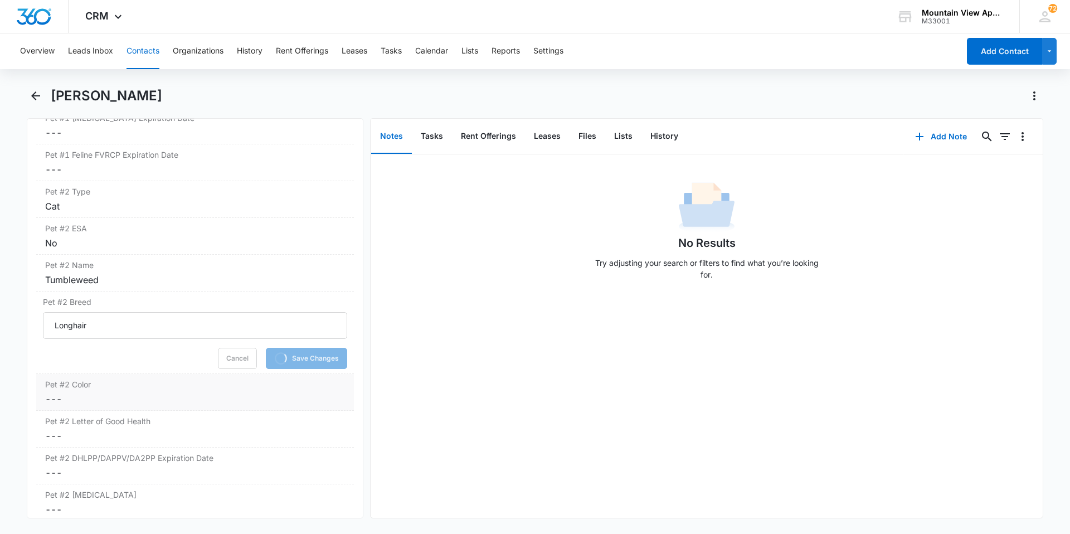
click at [49, 400] on dd "Cancel Save Changes ---" at bounding box center [195, 399] width 300 height 13
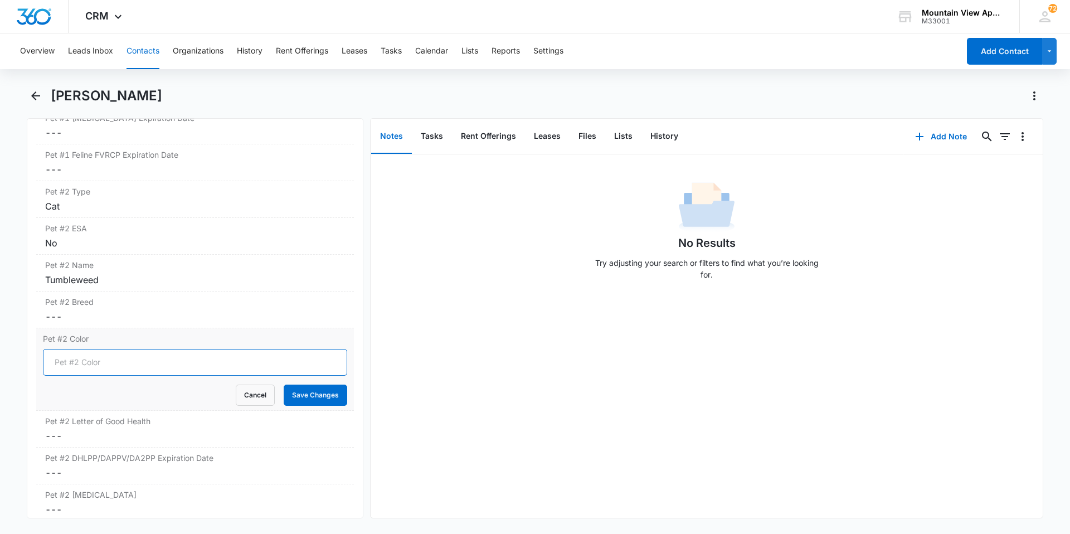
click at [77, 361] on input "Pet #2 Color" at bounding box center [195, 362] width 304 height 27
type input "Grey"
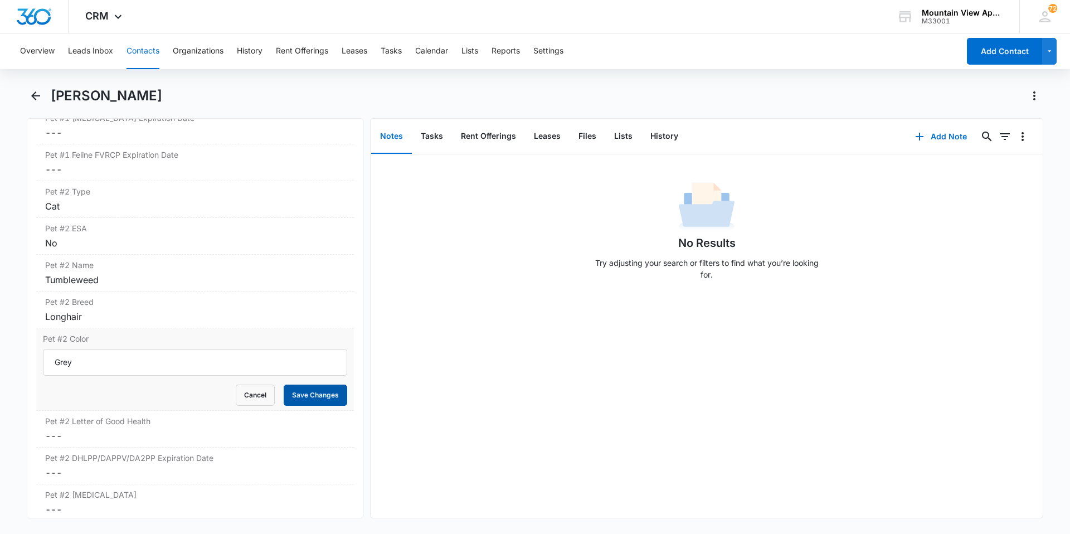
click at [306, 391] on button "Save Changes" at bounding box center [316, 395] width 64 height 21
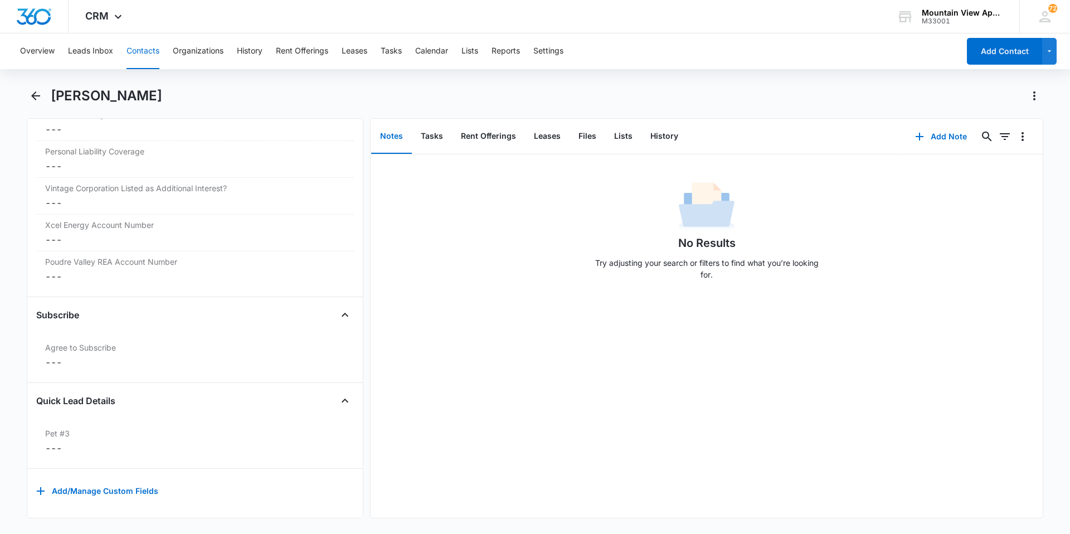
scroll to position [2594, 0]
click at [58, 356] on dd "Cancel Save Changes ---" at bounding box center [195, 362] width 300 height 13
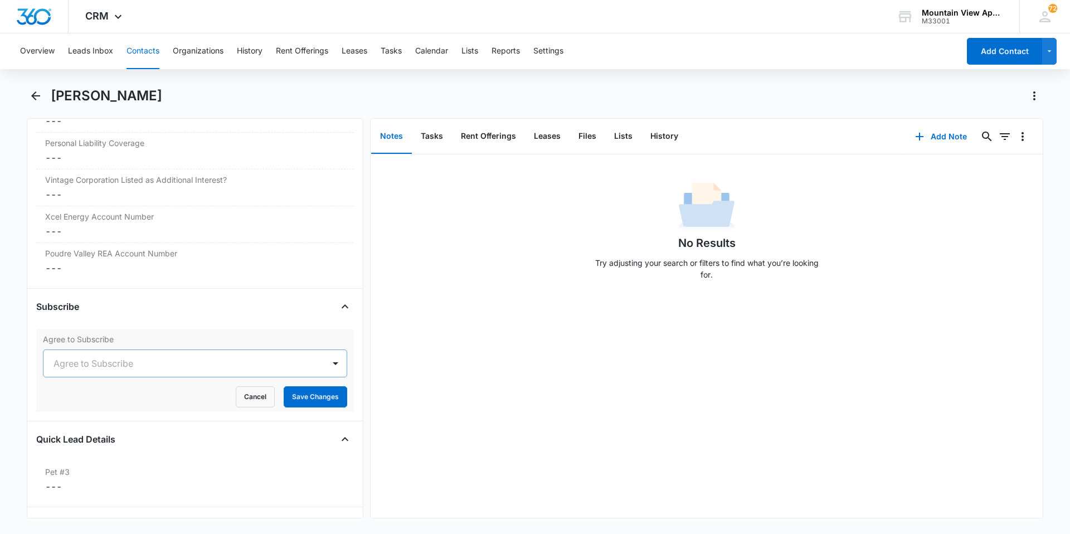
click at [57, 364] on div at bounding box center [182, 364] width 256 height 16
click at [61, 428] on p "Yes" at bounding box center [62, 424] width 13 height 12
click at [434, 414] on div "No Results Try adjusting your search or filters to find what you’re looking for." at bounding box center [707, 336] width 672 height 364
click at [301, 399] on button "Save Changes" at bounding box center [316, 396] width 64 height 21
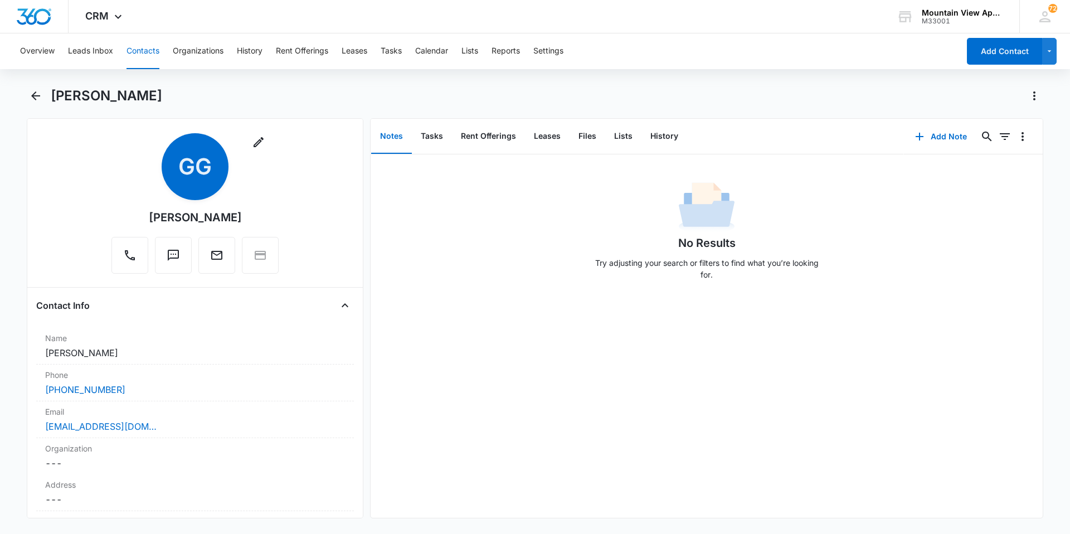
scroll to position [0, 0]
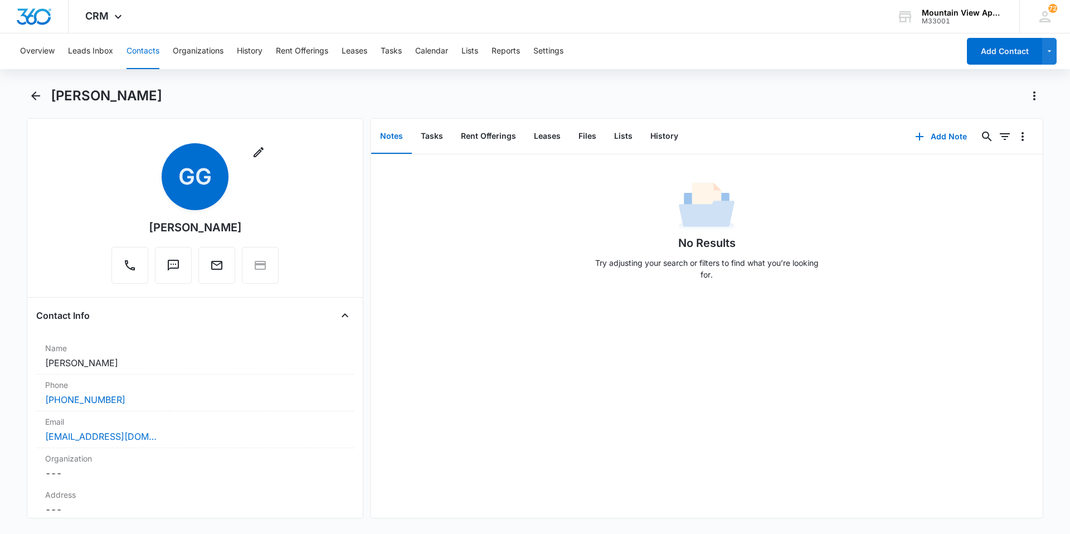
click at [142, 48] on button "Contacts" at bounding box center [143, 51] width 33 height 36
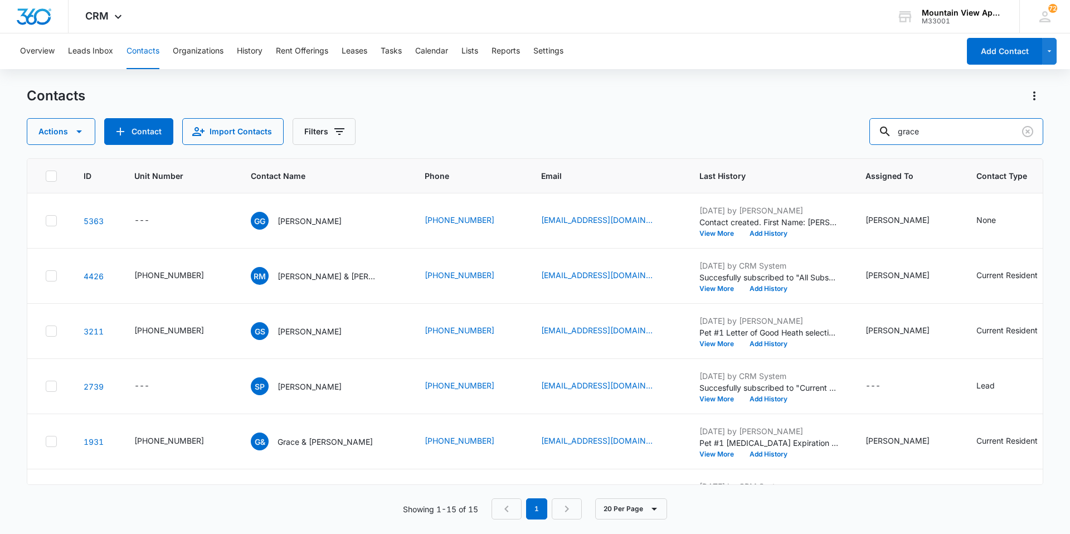
drag, startPoint x: 968, startPoint y: 133, endPoint x: 223, endPoint y: 84, distance: 746.5
click at [241, 94] on div "Contacts Actions Contact Import Contacts Filters grace" at bounding box center [535, 116] width 1017 height 58
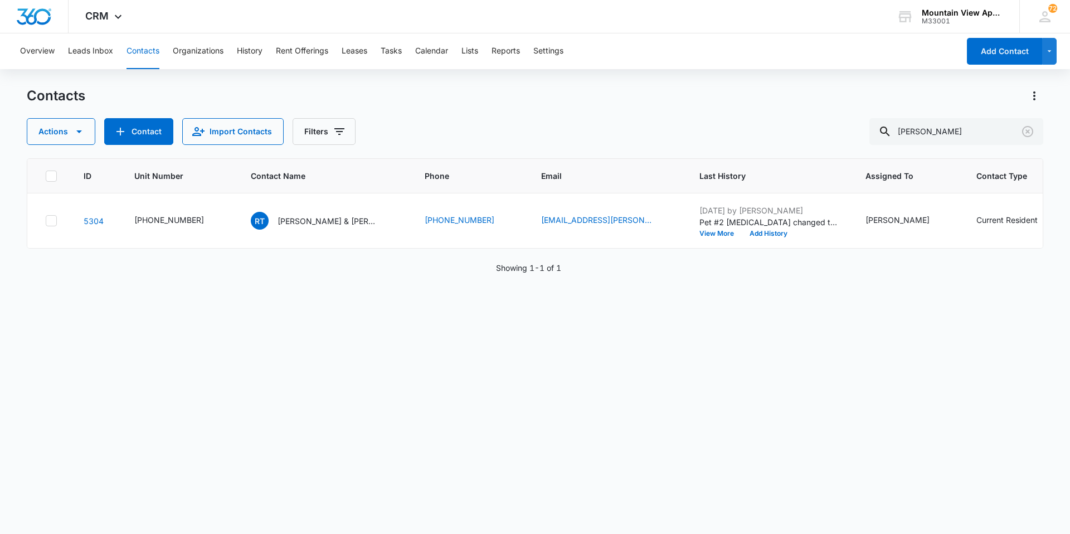
click at [146, 64] on button "Contacts" at bounding box center [143, 51] width 33 height 36
drag, startPoint x: 952, startPoint y: 138, endPoint x: 215, endPoint y: 24, distance: 745.9
click at [215, 24] on div "CRM Apps Reputation Websites Forms CRM Email Social Content Ads Intelligence Fi…" at bounding box center [535, 266] width 1070 height 533
drag, startPoint x: 952, startPoint y: 131, endPoint x: 820, endPoint y: 137, distance: 132.8
click at [820, 137] on div "Actions Contact Import Contacts Filters [PERSON_NAME]" at bounding box center [535, 131] width 1017 height 27
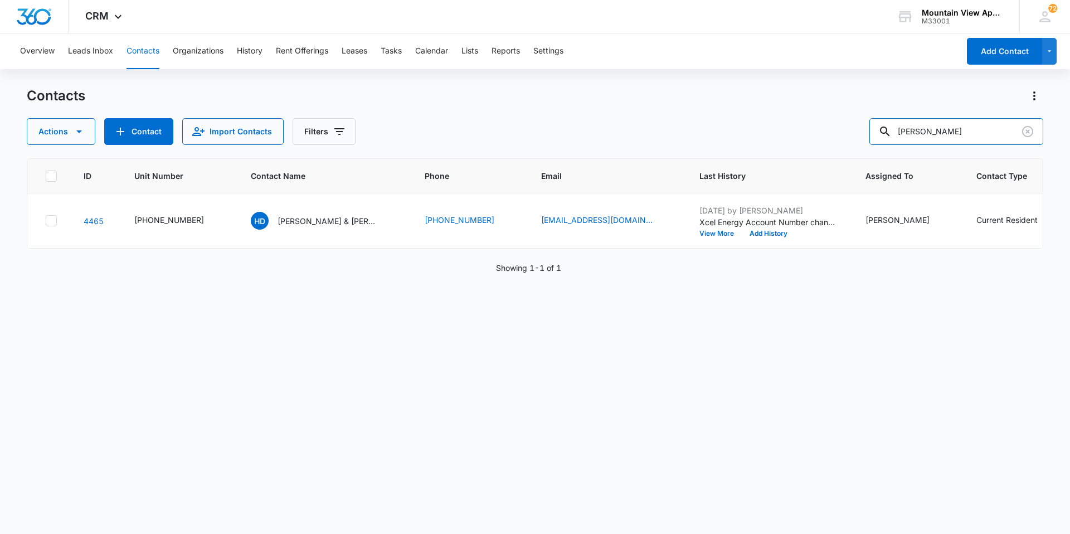
drag, startPoint x: 962, startPoint y: 127, endPoint x: 64, endPoint y: 75, distance: 899.1
click at [99, 72] on div "Overview Leads Inbox Contacts Organizations History Rent Offerings Leases Tasks…" at bounding box center [535, 283] width 1070 height 500
type input "zmi"
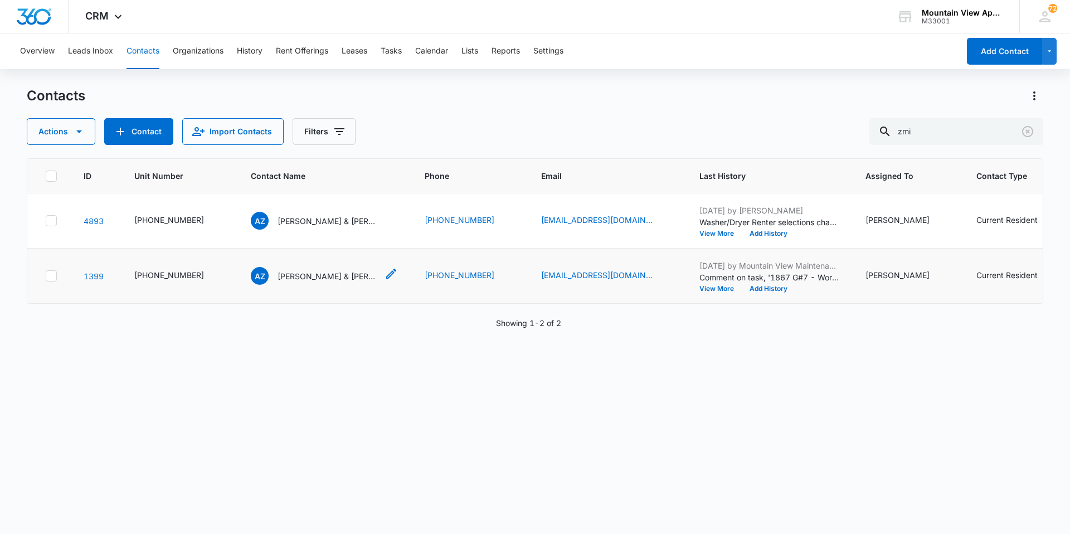
click at [313, 279] on p "[PERSON_NAME] & [PERSON_NAME]" at bounding box center [328, 276] width 100 height 12
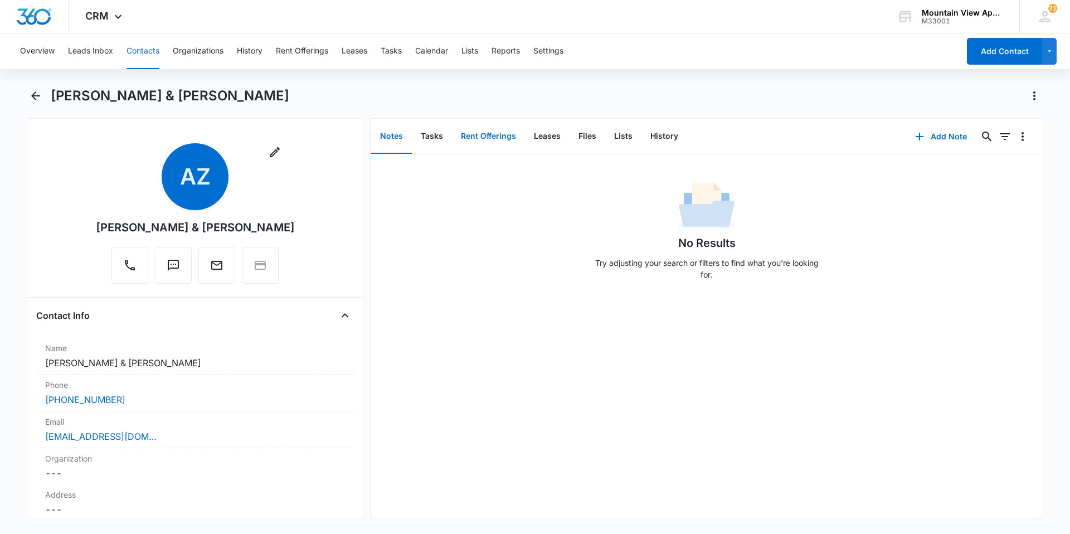
click at [462, 124] on button "Rent Offerings" at bounding box center [488, 136] width 73 height 35
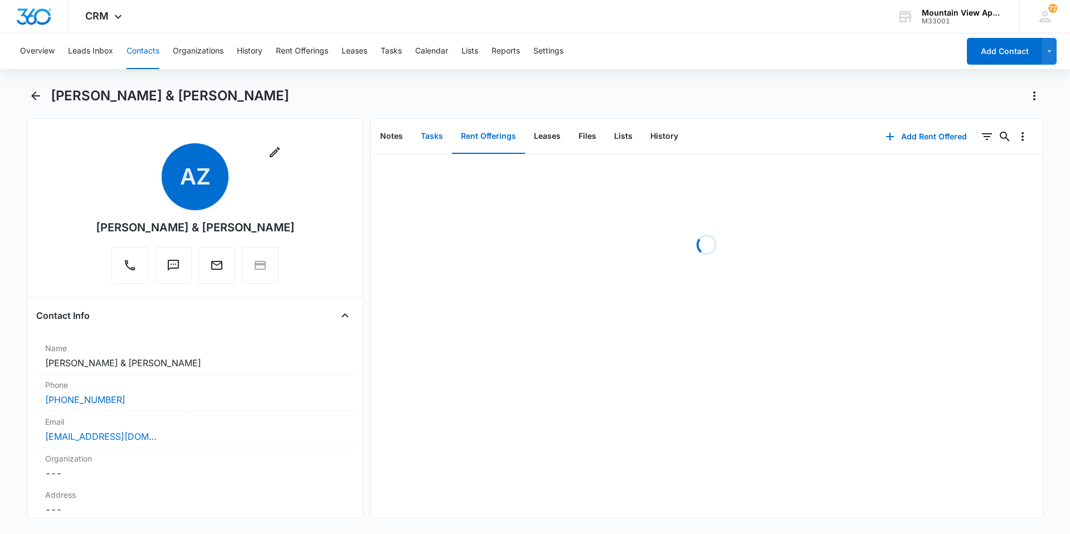
click at [436, 136] on button "Tasks" at bounding box center [432, 136] width 40 height 35
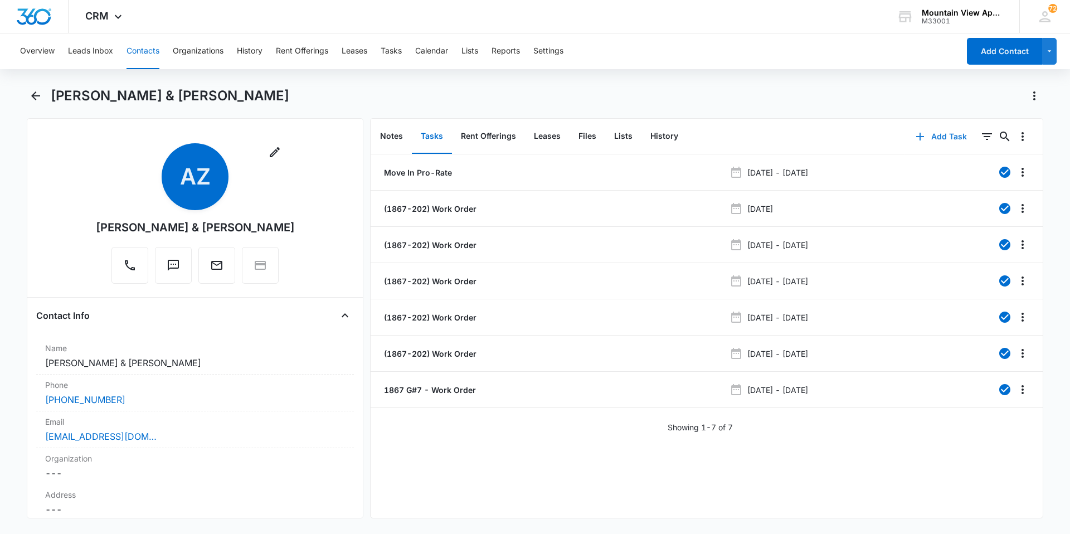
click at [948, 137] on button "Add Task" at bounding box center [942, 136] width 74 height 27
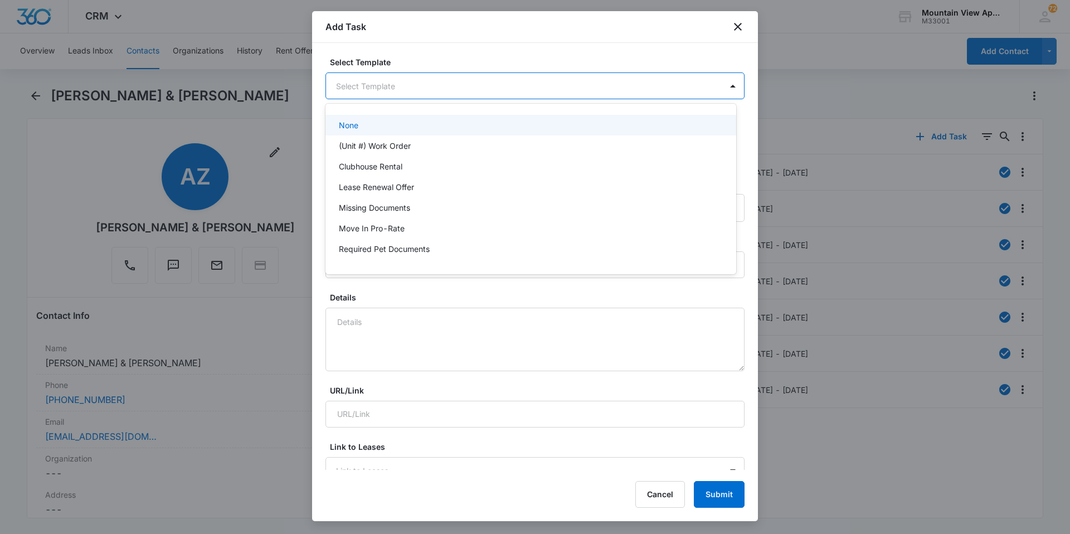
click at [472, 83] on body "CRM Apps Reputation Websites Forms CRM Email Social Content Ads Intelligence Fi…" at bounding box center [535, 267] width 1070 height 534
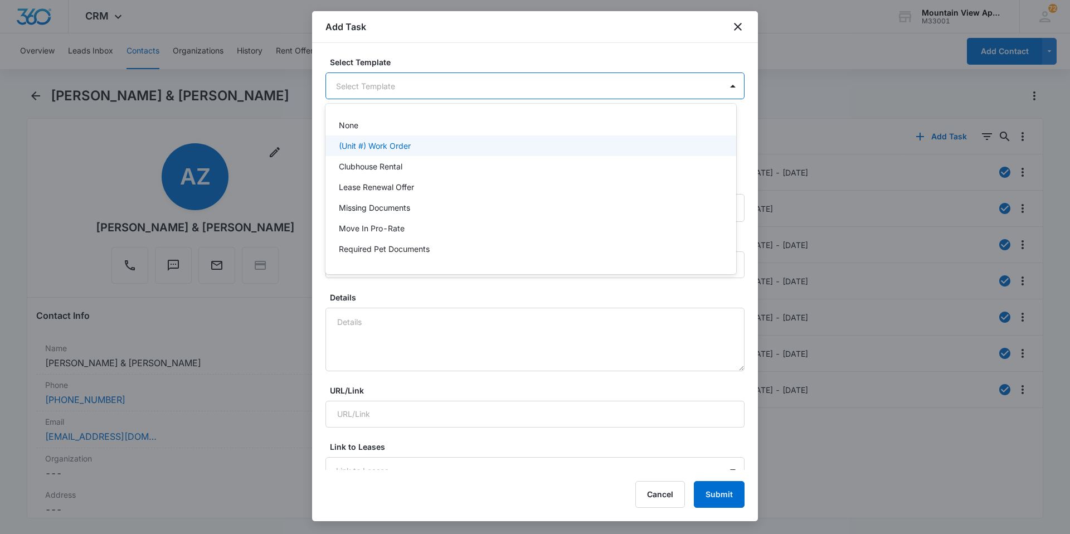
click at [391, 149] on p "(Unit #) Work Order" at bounding box center [375, 146] width 72 height 12
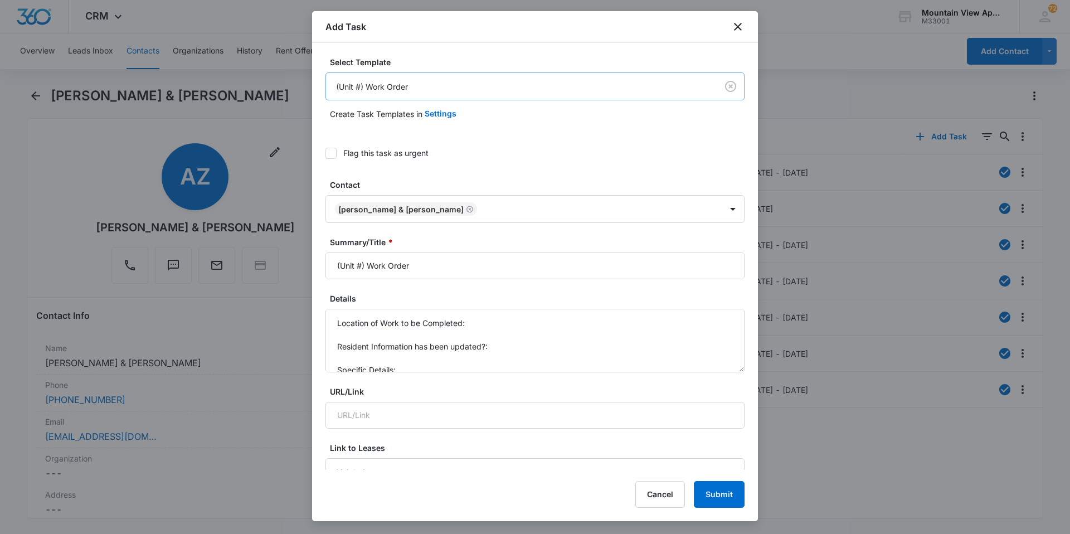
click at [360, 87] on body "CRM Apps Reputation Websites Forms CRM Email Social Content Ads Intelligence Fi…" at bounding box center [535, 267] width 1070 height 534
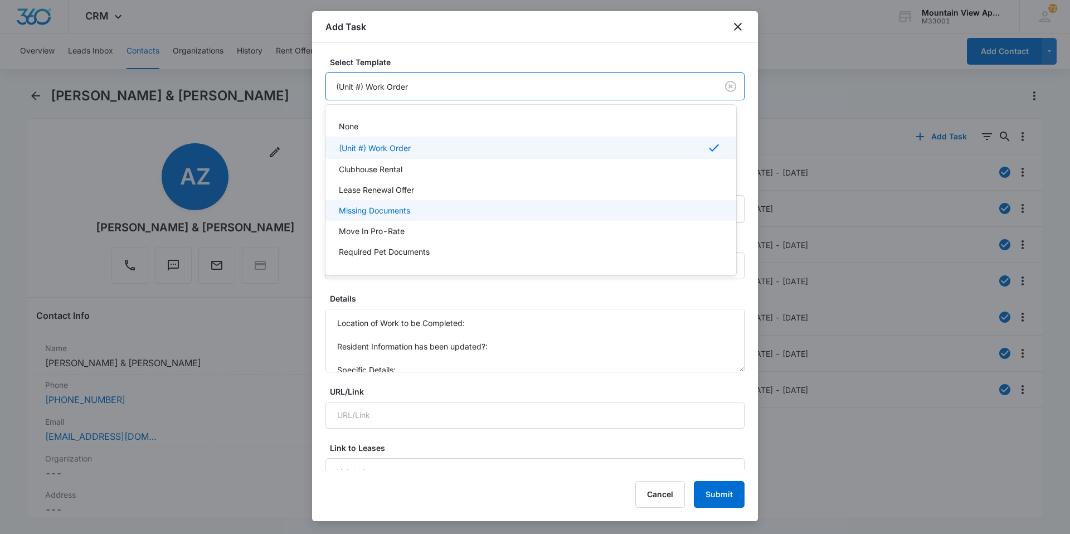
drag, startPoint x: 621, startPoint y: 214, endPoint x: 725, endPoint y: 478, distance: 283.6
click at [699, 527] on div at bounding box center [535, 267] width 1070 height 534
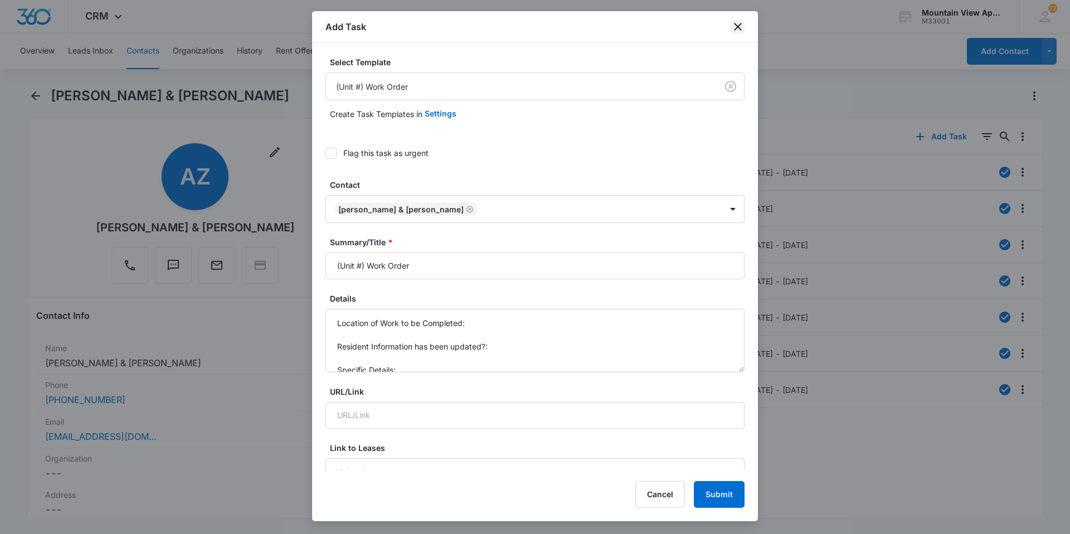
click at [738, 31] on icon "close" at bounding box center [738, 26] width 13 height 13
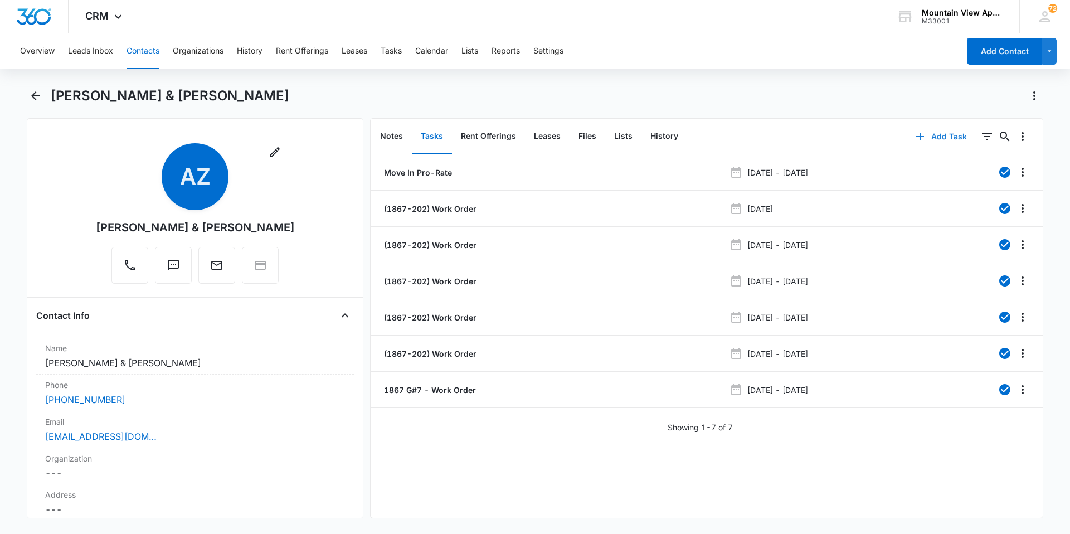
click at [943, 144] on button "Add Task" at bounding box center [942, 136] width 74 height 27
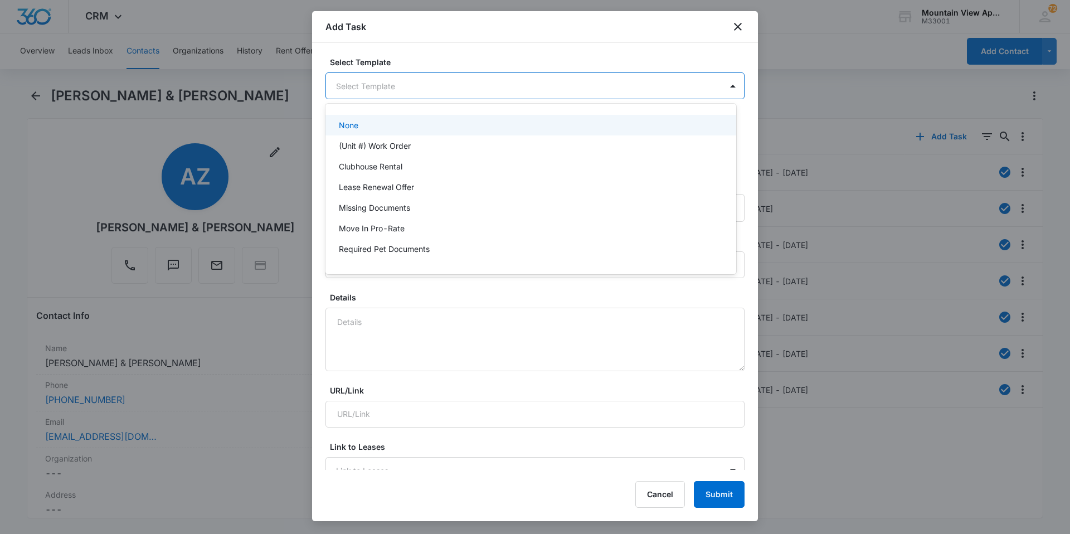
click at [402, 86] on body "CRM Apps Reputation Websites Forms CRM Email Social Content Ads Intelligence Fi…" at bounding box center [535, 267] width 1070 height 534
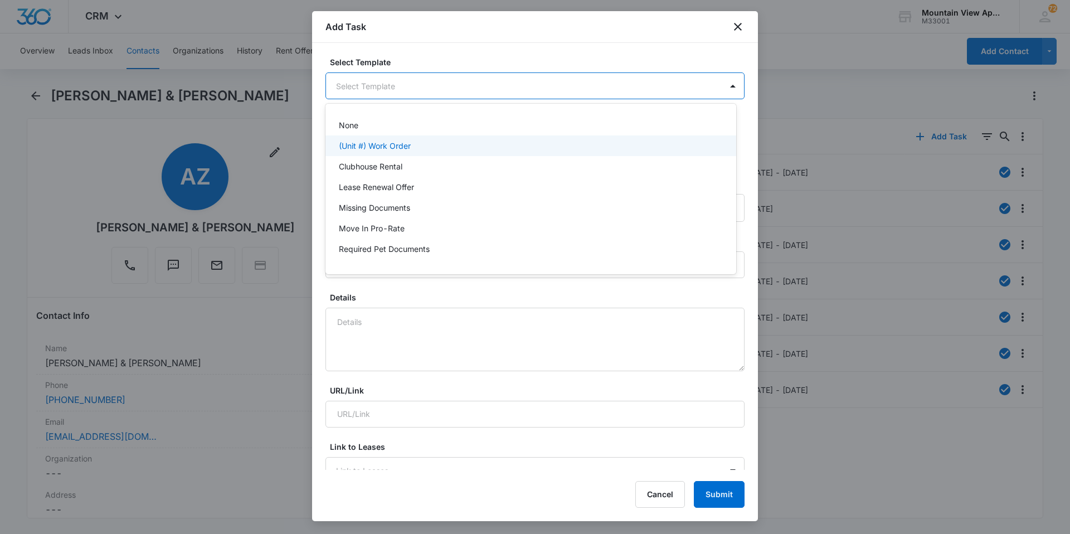
click at [404, 146] on p "(Unit #) Work Order" at bounding box center [375, 146] width 72 height 12
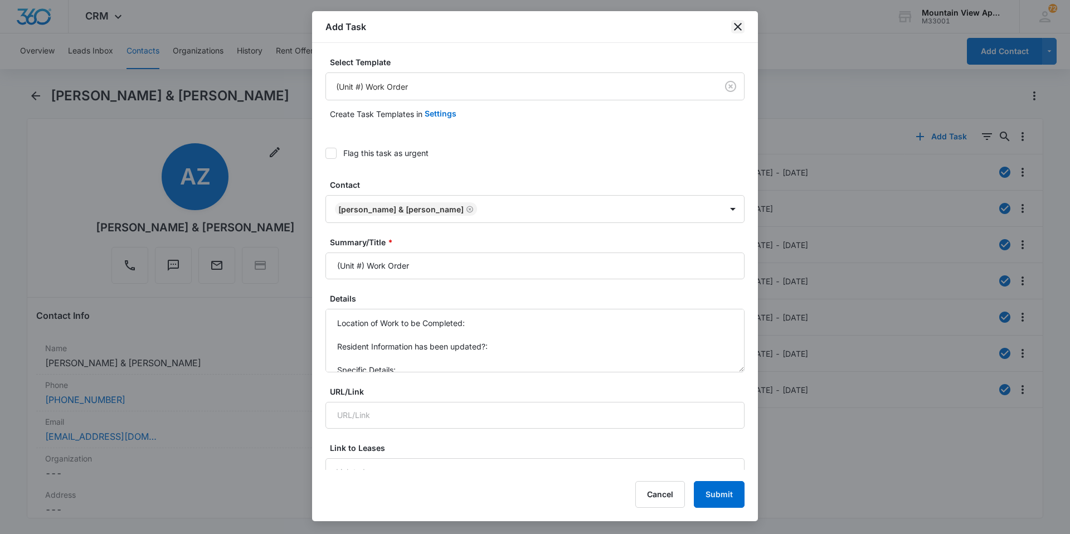
click at [740, 28] on icon "close" at bounding box center [738, 26] width 13 height 13
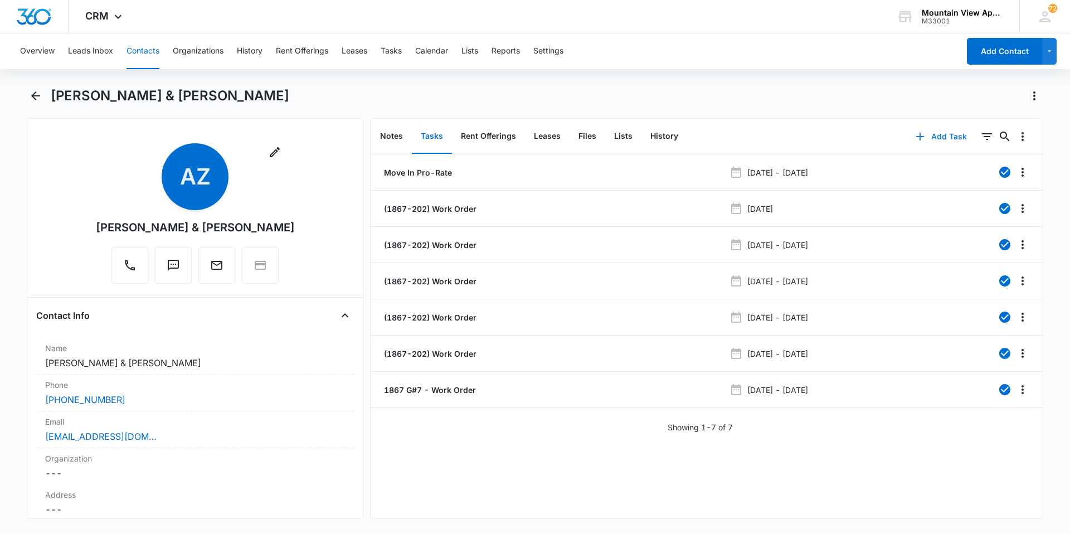
click at [937, 141] on button "Add Task" at bounding box center [942, 136] width 74 height 27
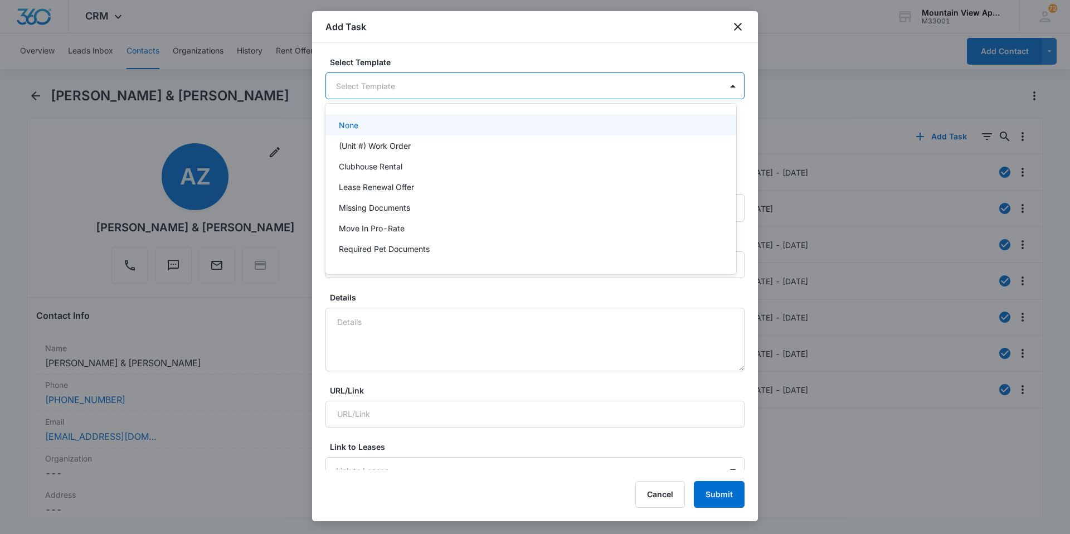
click at [384, 84] on body "CRM Apps Reputation Websites Forms CRM Email Social Content Ads Intelligence Fi…" at bounding box center [535, 267] width 1070 height 534
drag, startPoint x: 384, startPoint y: 132, endPoint x: 389, endPoint y: 145, distance: 13.6
click at [386, 141] on div "None (Unit #) Work Order Clubhouse Rental Lease Renewal Offer Missing Documents…" at bounding box center [531, 189] width 411 height 153
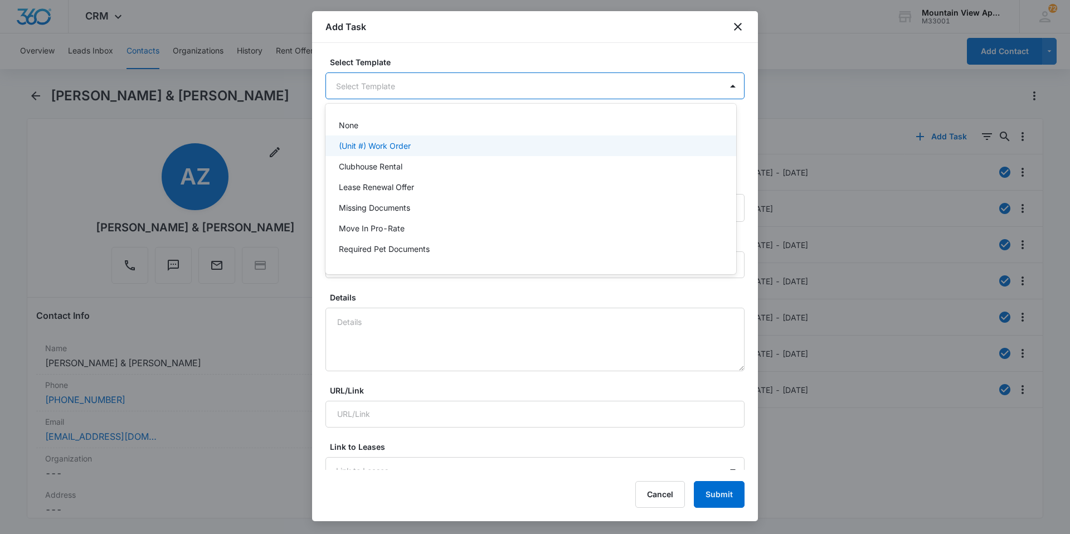
click at [365, 137] on div "(Unit #) Work Order" at bounding box center [531, 145] width 411 height 21
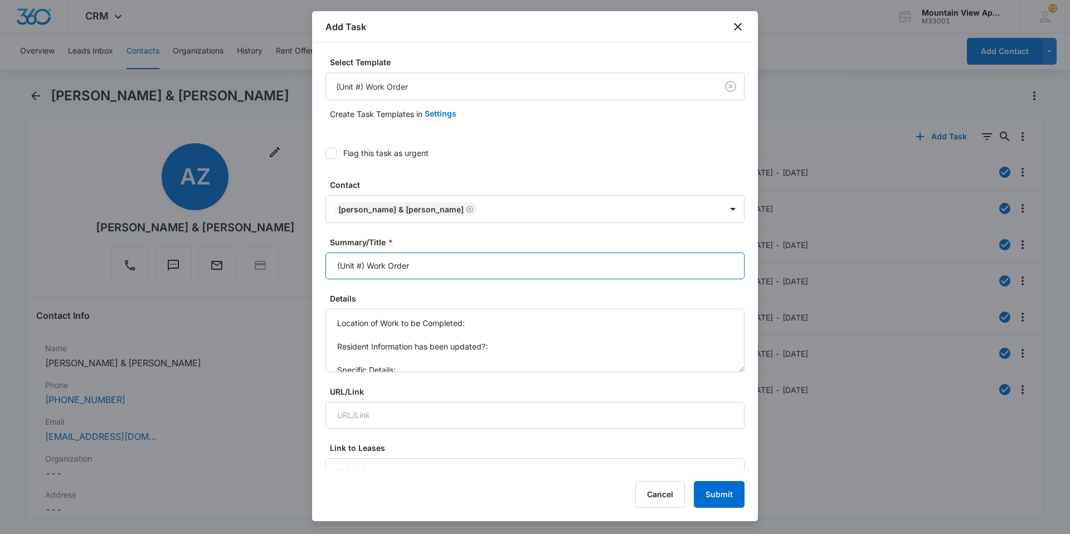
click at [360, 265] on input "(Unit #) Work Order" at bounding box center [535, 266] width 419 height 27
type input "(1867-202) Work Order"
drag, startPoint x: 494, startPoint y: 322, endPoint x: 486, endPoint y: 324, distance: 8.3
click at [487, 324] on textarea "Location of Work to be Completed: Resident Information has been updated?: Speci…" at bounding box center [535, 341] width 419 height 64
click at [466, 322] on textarea "Location of Work to be Completed:1867-202 Resident Information has been updated…" at bounding box center [535, 341] width 419 height 64
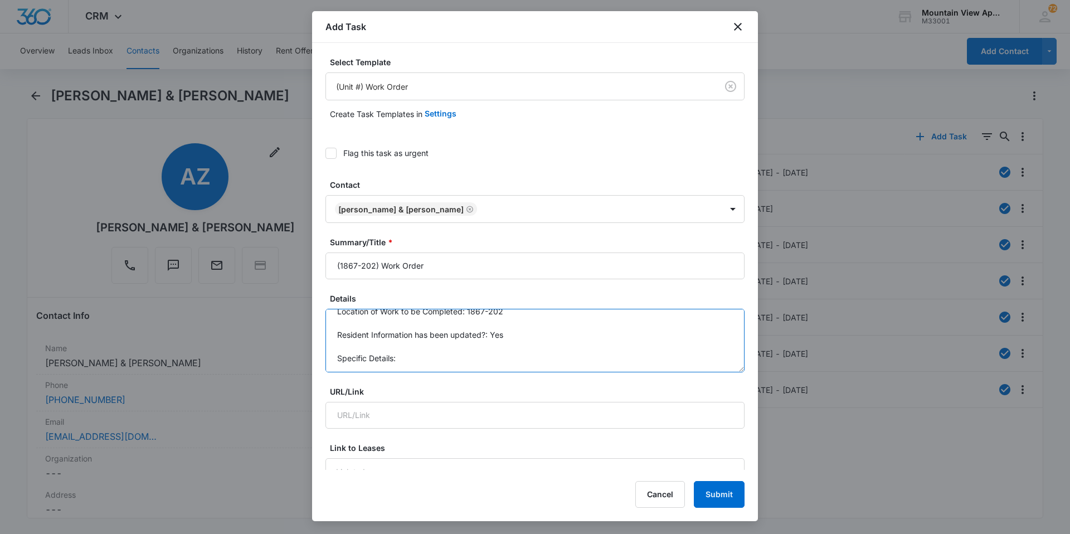
scroll to position [56, 0]
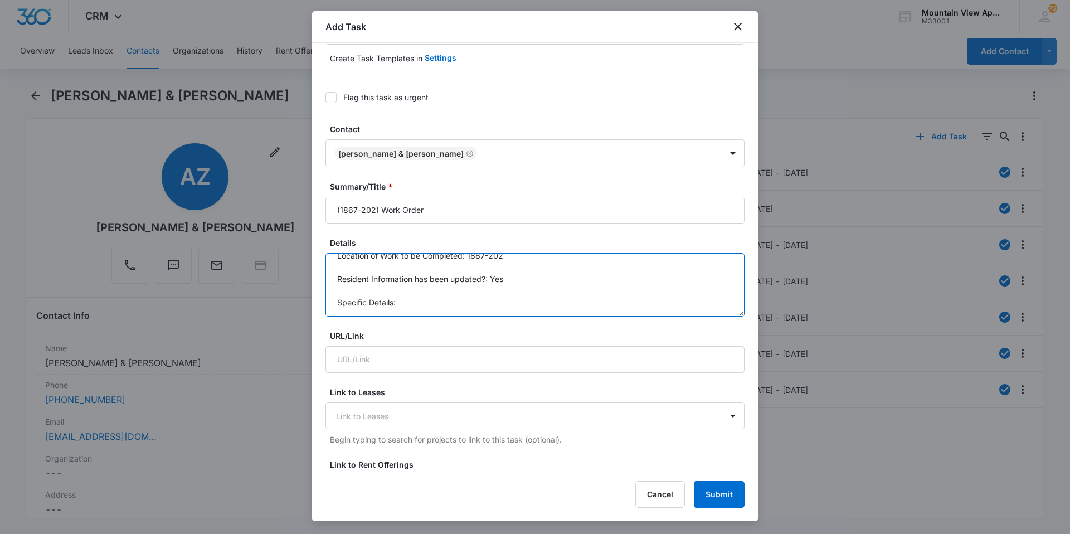
click at [414, 308] on textarea "Location of Work to be Completed: 1867-202 Resident Information has been update…" at bounding box center [535, 285] width 419 height 64
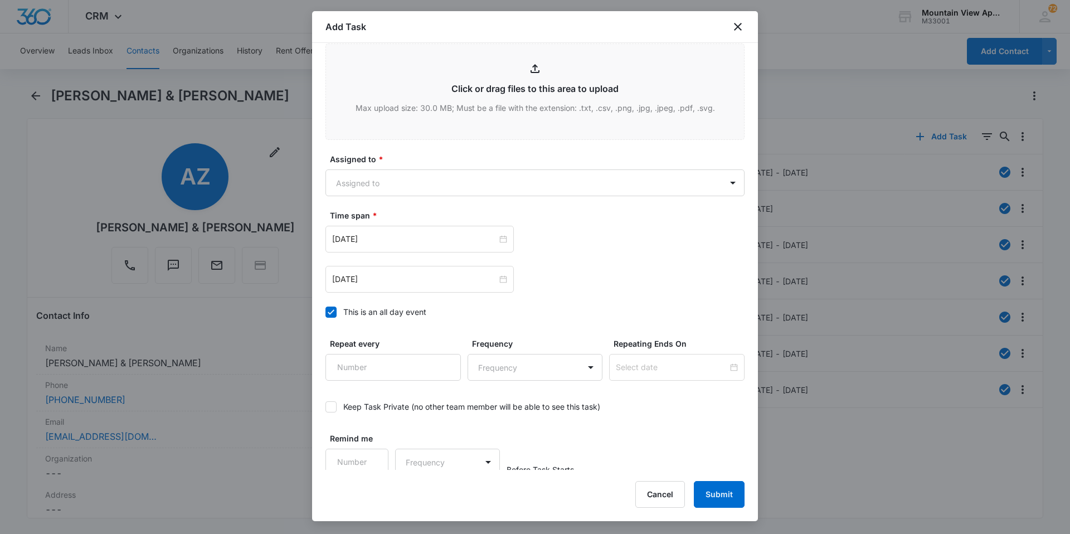
scroll to position [604, 0]
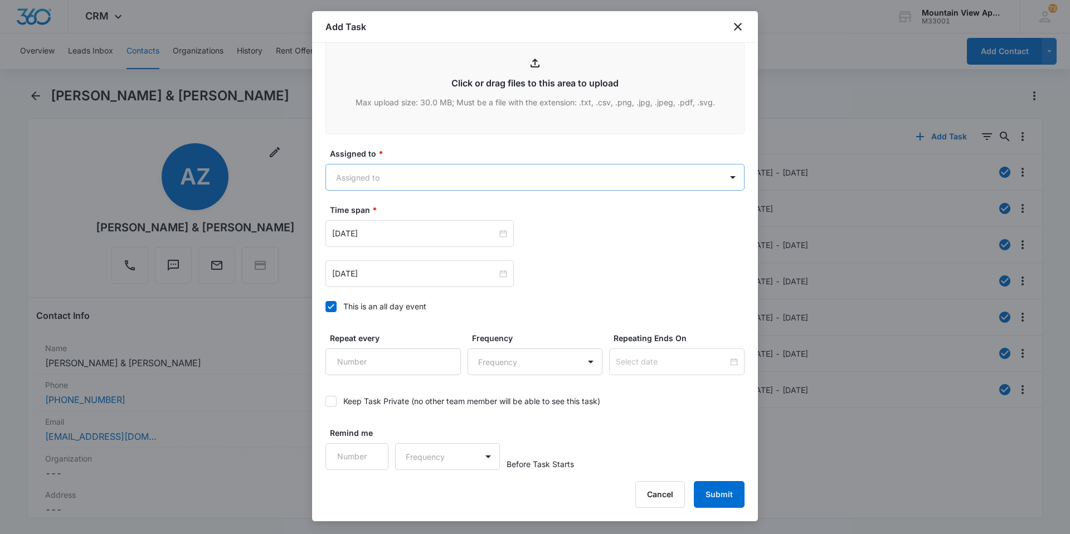
type textarea "Location of Work to be Completed: 1867-202 Resident Information has been update…"
click at [479, 172] on body "CRM Apps Reputation Websites Forms CRM Email Social Content Ads Intelligence Fi…" at bounding box center [535, 267] width 1070 height 534
type input "mount"
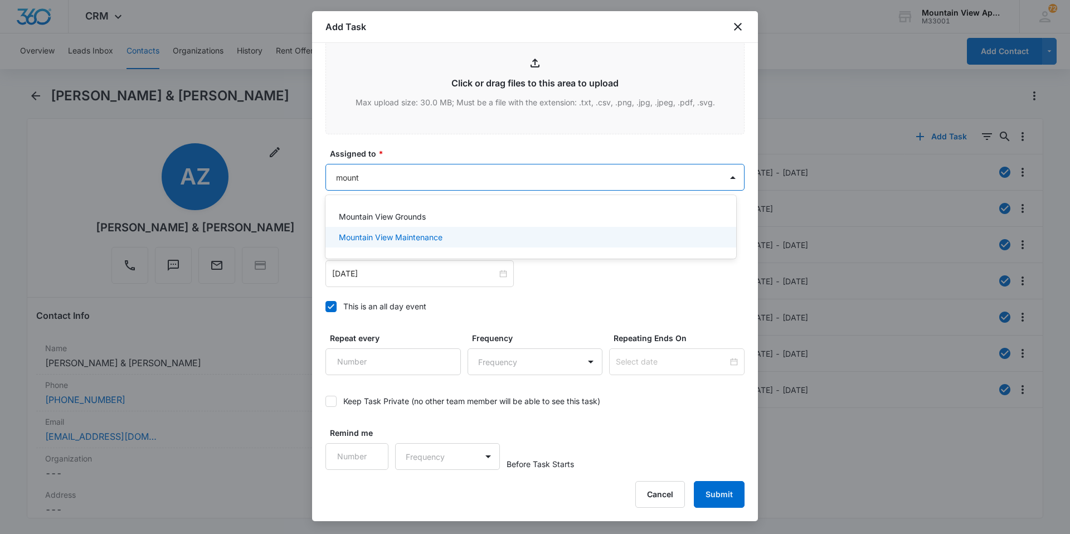
click at [468, 232] on div "Mountain View Maintenance" at bounding box center [530, 237] width 382 height 12
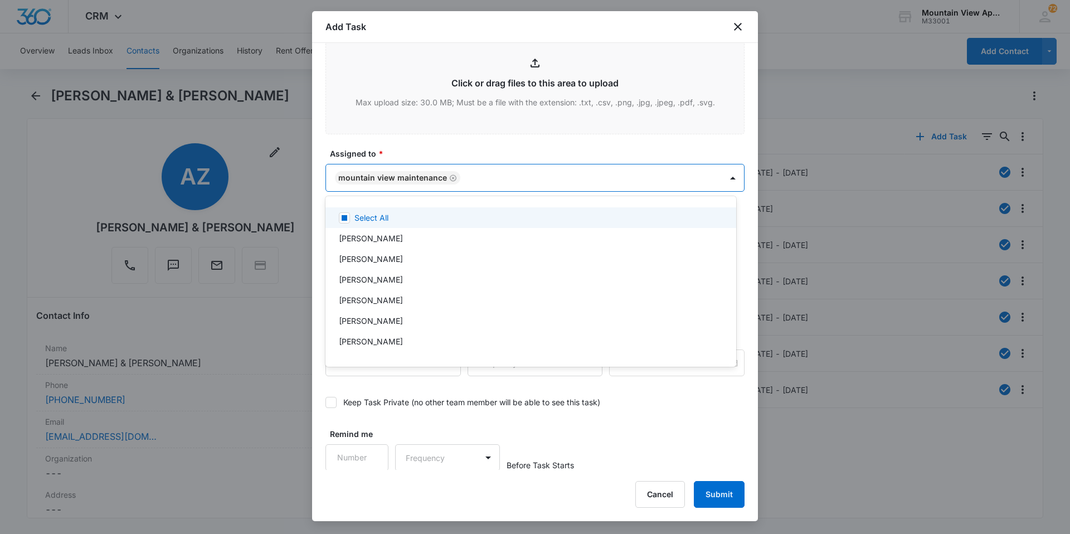
click at [476, 133] on div at bounding box center [535, 267] width 1070 height 534
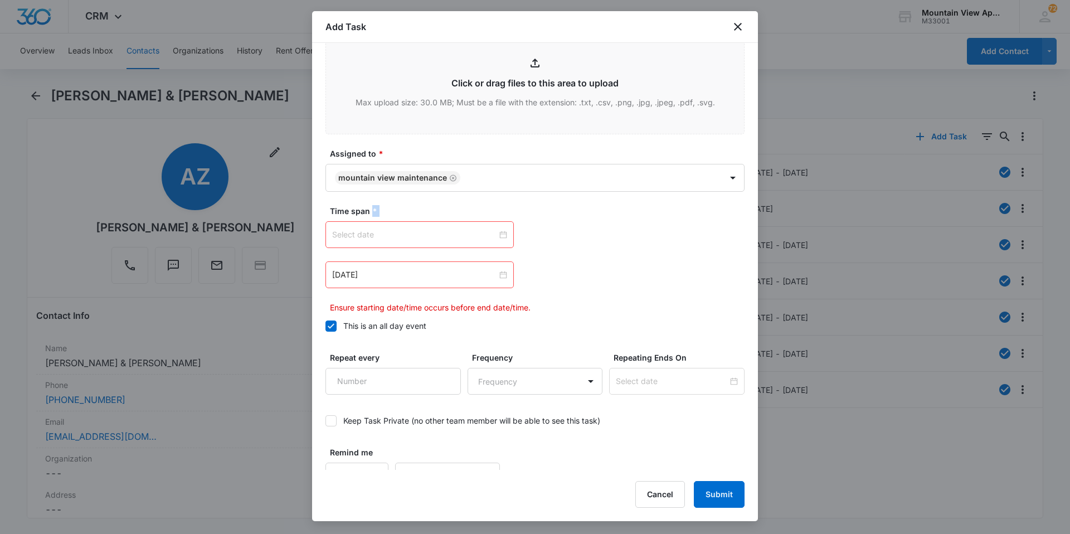
click at [498, 234] on div at bounding box center [419, 235] width 175 height 12
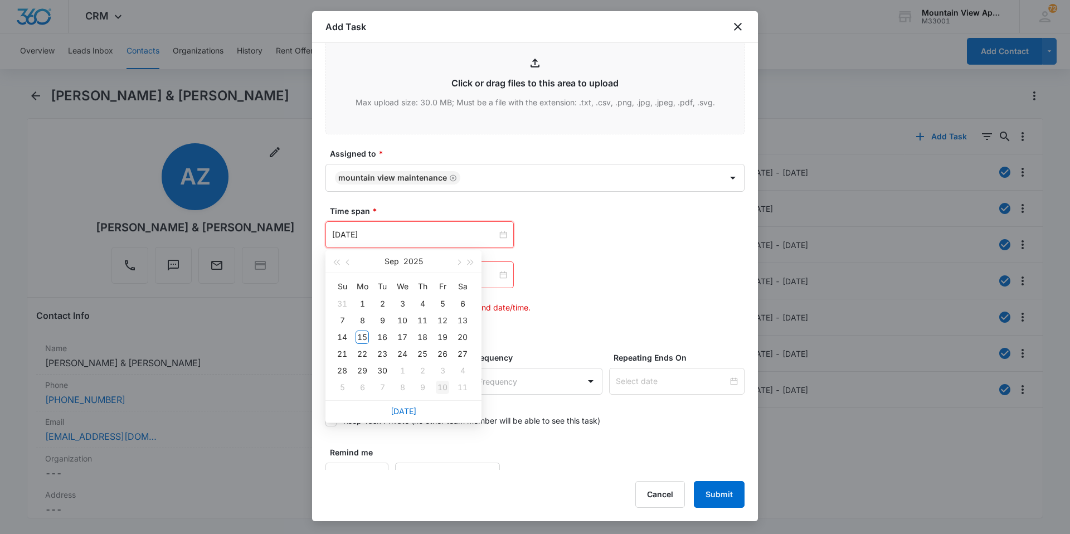
type input "[DATE]"
click at [399, 409] on link "[DATE]" at bounding box center [404, 410] width 26 height 9
type input "[DATE]"
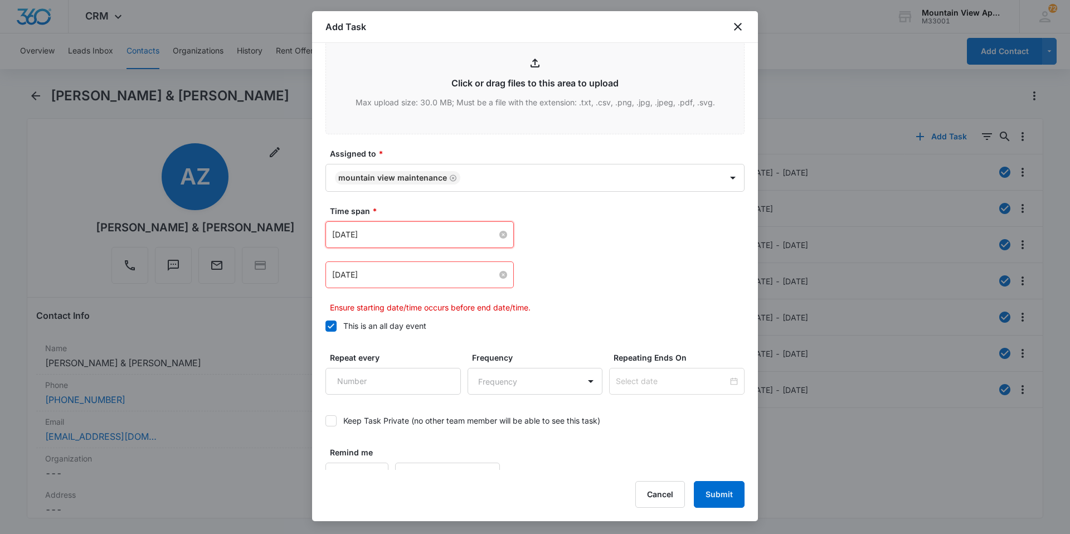
click at [497, 279] on div "[DATE]" at bounding box center [419, 275] width 175 height 12
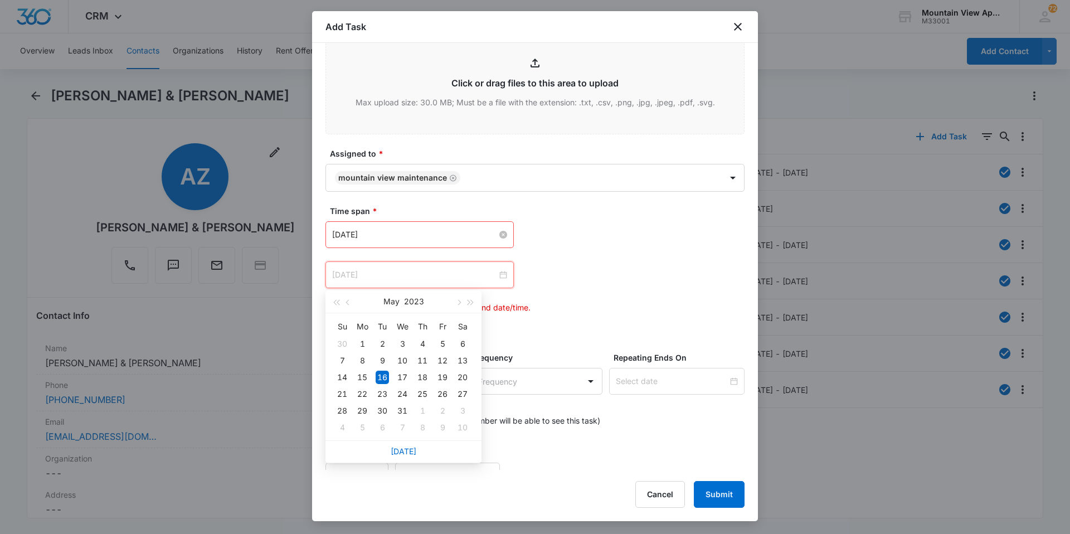
type input "[DATE]"
click at [386, 379] on div "16" at bounding box center [382, 377] width 13 height 13
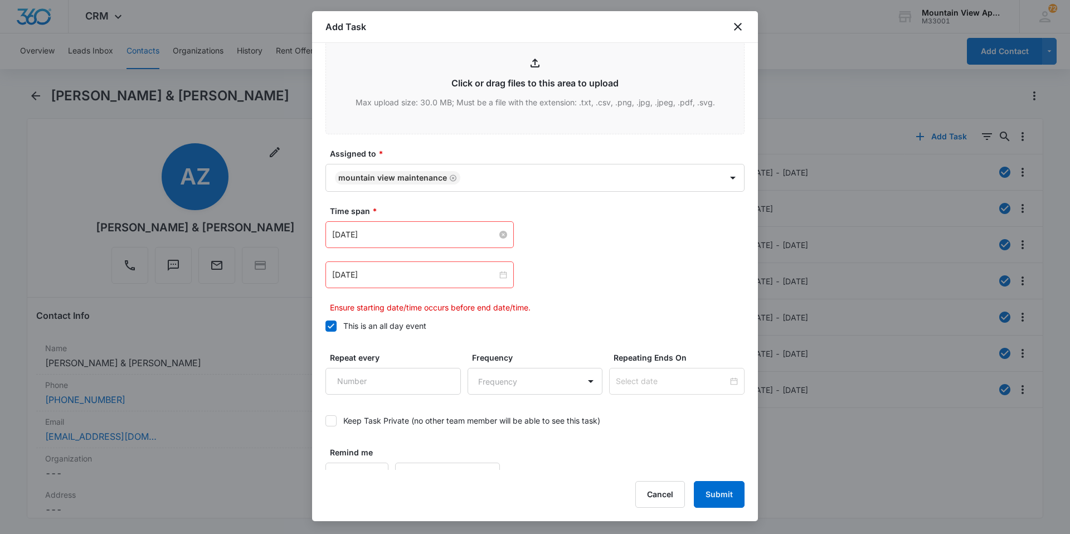
click at [672, 253] on div "[DATE] [DATE] Su Mo Tu We Th Fr Sa 31 1 2 3 4 5 6 7 8 9 10 11 12 13 14 15 16 17…" at bounding box center [535, 267] width 419 height 92
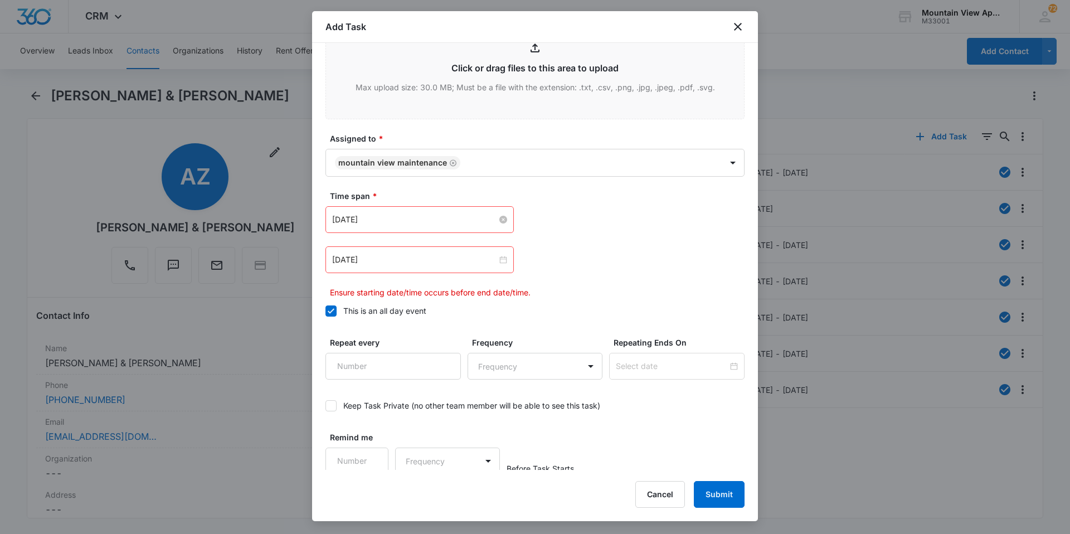
scroll to position [623, 0]
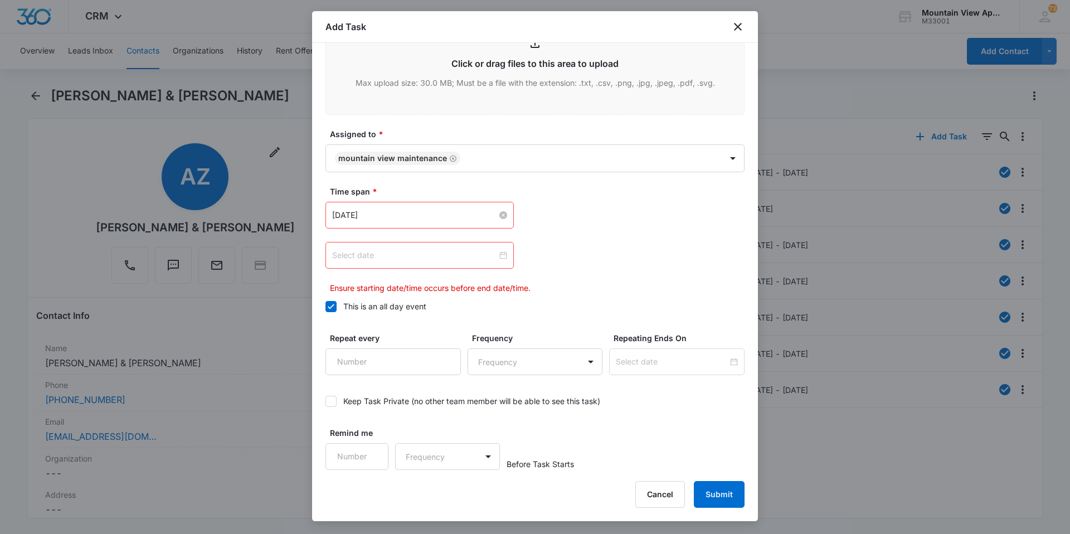
click at [505, 255] on div at bounding box center [420, 255] width 188 height 27
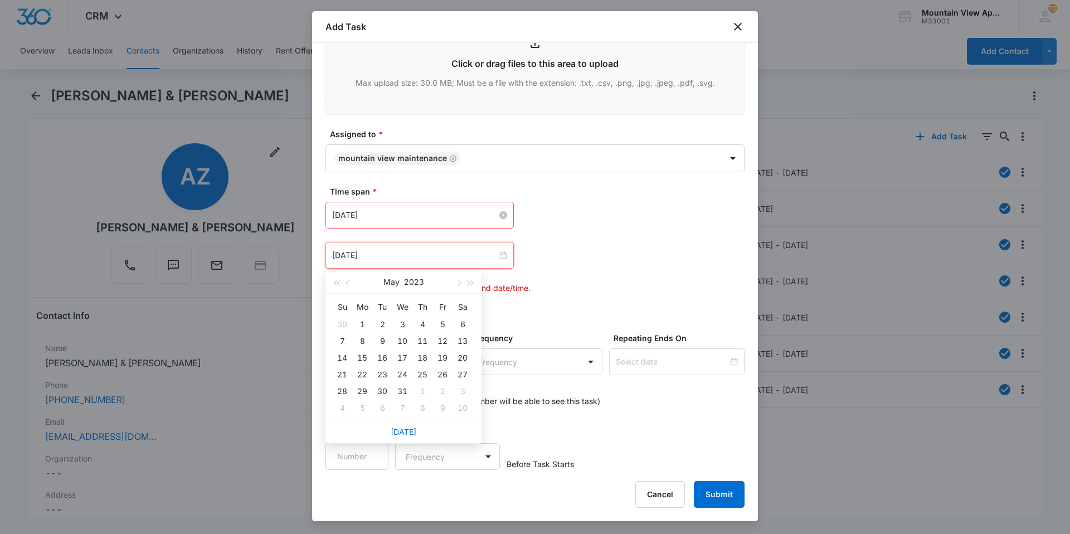
type input "[DATE]"
click at [405, 430] on link "[DATE]" at bounding box center [404, 431] width 26 height 9
type input "[DATE]"
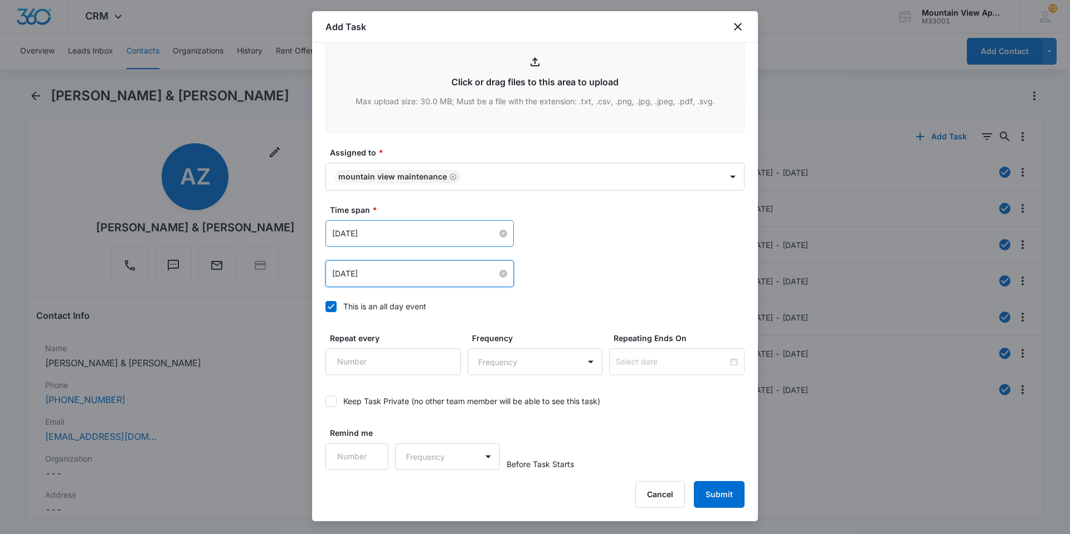
scroll to position [605, 0]
click at [604, 248] on div "[DATE] [DATE] Su Mo Tu We Th Fr Sa 31 1 2 3 4 5 6 7 8 9 10 11 12 13 14 15 16 17…" at bounding box center [535, 253] width 419 height 67
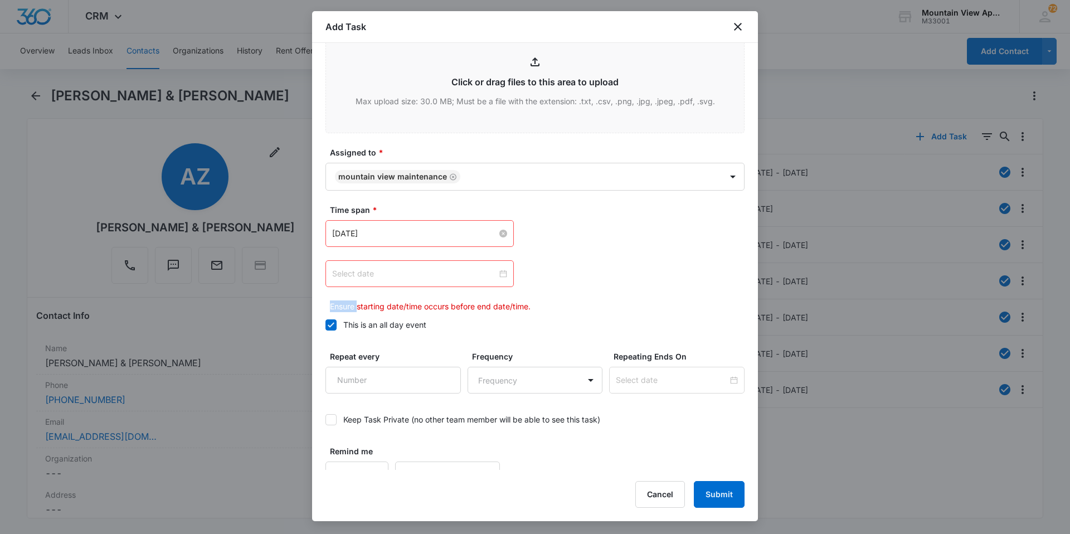
click at [498, 275] on div at bounding box center [419, 274] width 175 height 12
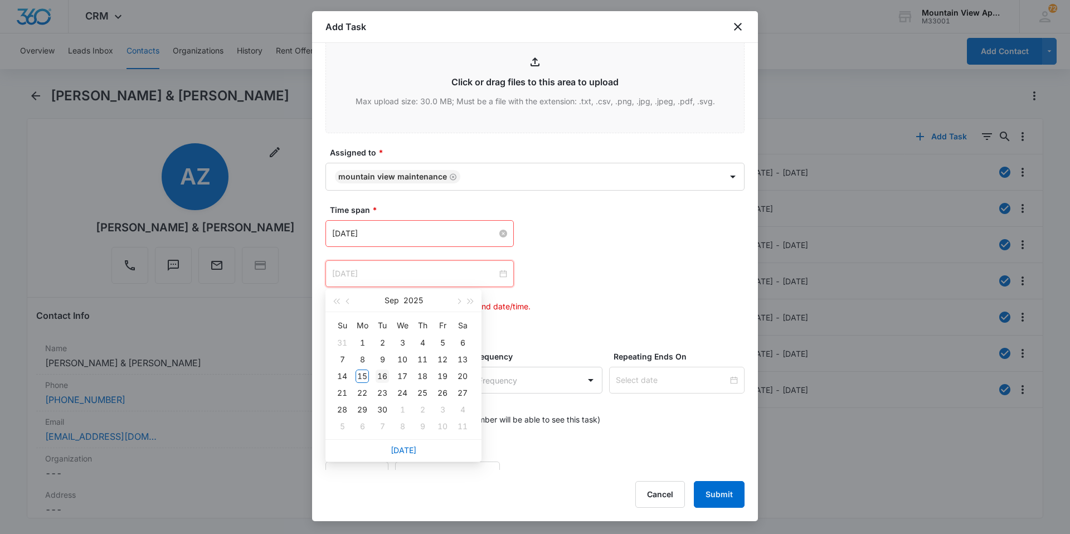
type input "[DATE]"
click at [381, 377] on div "16" at bounding box center [382, 376] width 13 height 13
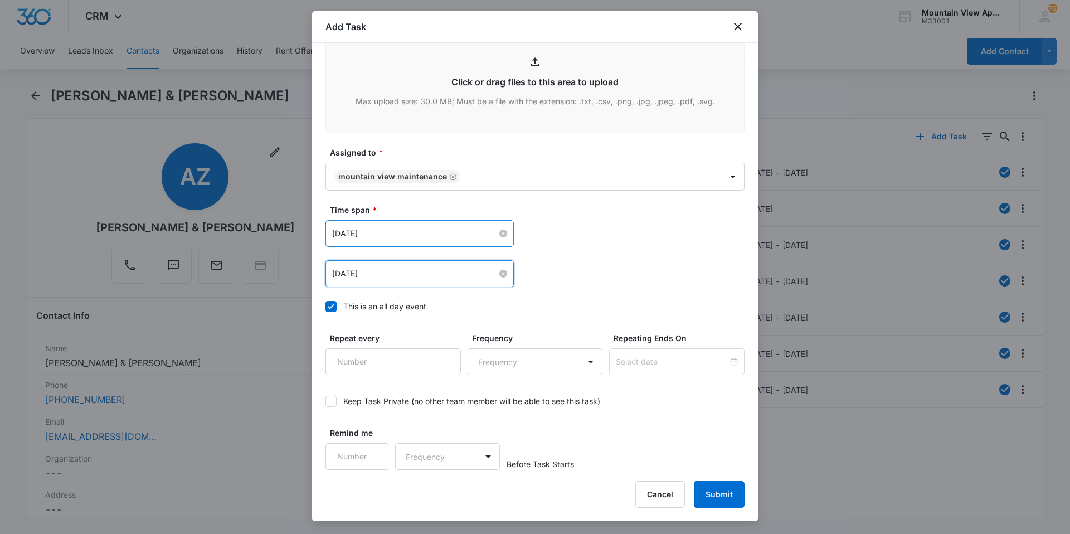
click at [631, 233] on div "[DATE] [DATE] Su Mo Tu We Th Fr Sa 31 1 2 3 4 5 6 7 8 9 10 11 12 13 14 15 16 17…" at bounding box center [535, 233] width 419 height 27
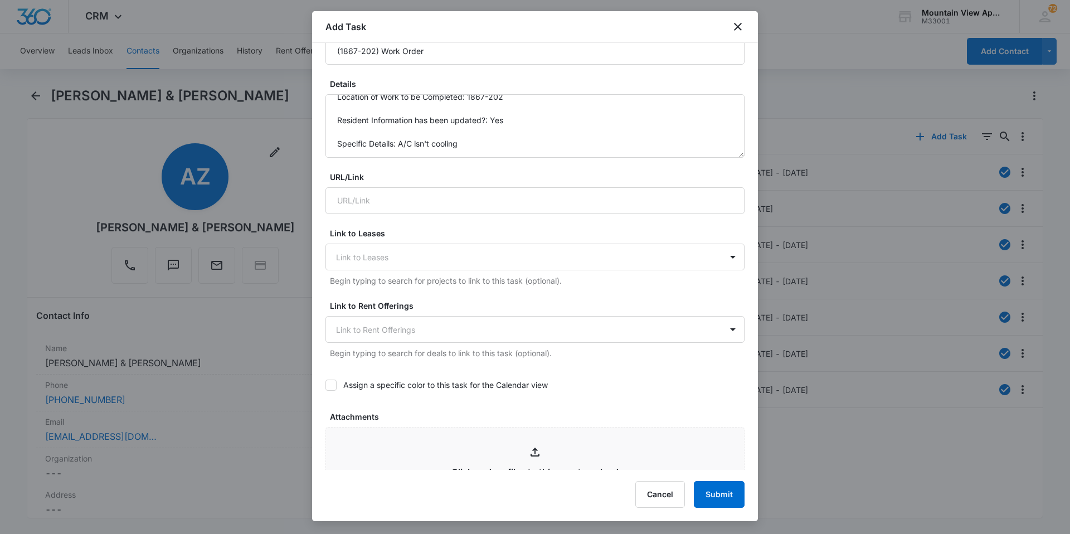
scroll to position [0, 0]
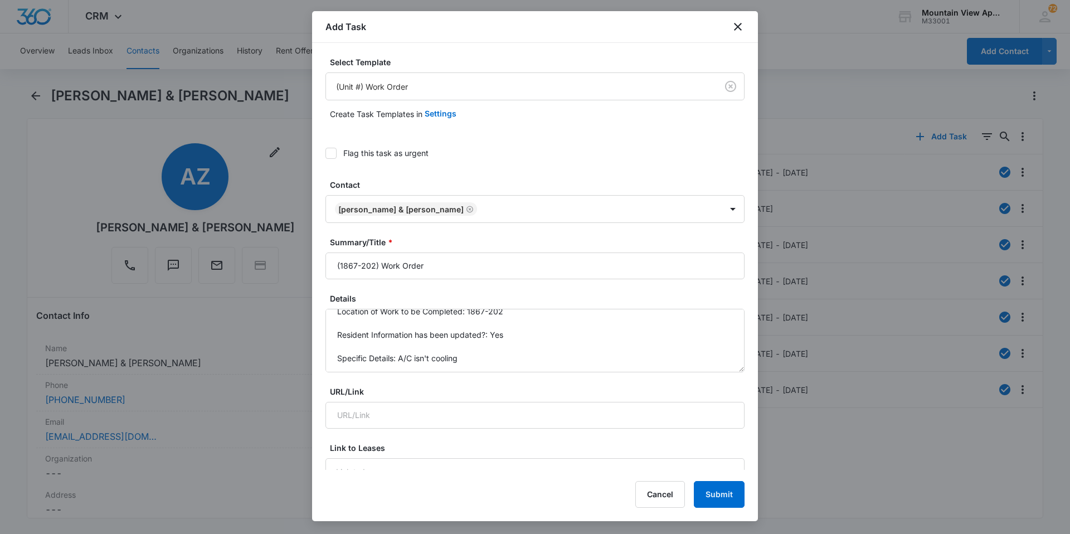
click at [333, 151] on icon at bounding box center [331, 153] width 7 height 5
click at [326, 153] on input "Flag this task as urgent" at bounding box center [326, 153] width 0 height 0
click at [710, 503] on button "Submit" at bounding box center [719, 494] width 51 height 27
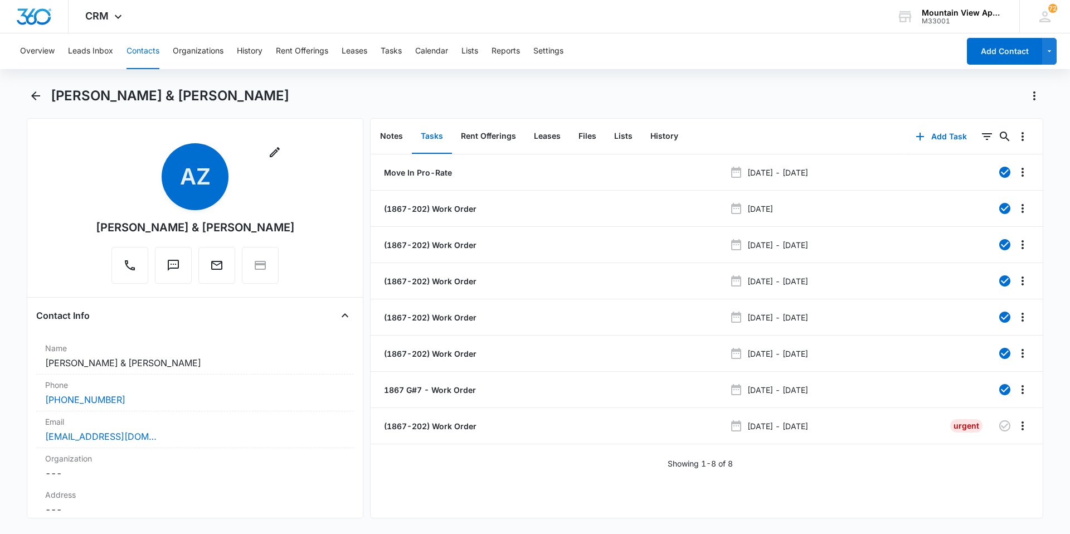
click at [152, 55] on button "Contacts" at bounding box center [143, 51] width 33 height 36
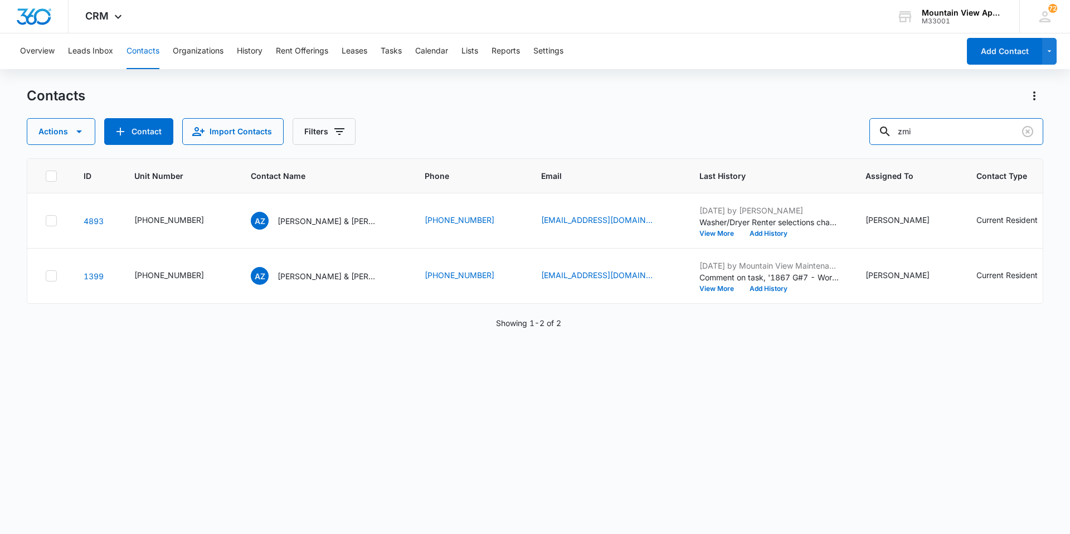
drag, startPoint x: 956, startPoint y: 123, endPoint x: 731, endPoint y: 91, distance: 227.5
click at [729, 90] on div "Contacts Actions Contact Import Contacts Filters zmi" at bounding box center [535, 116] width 1017 height 58
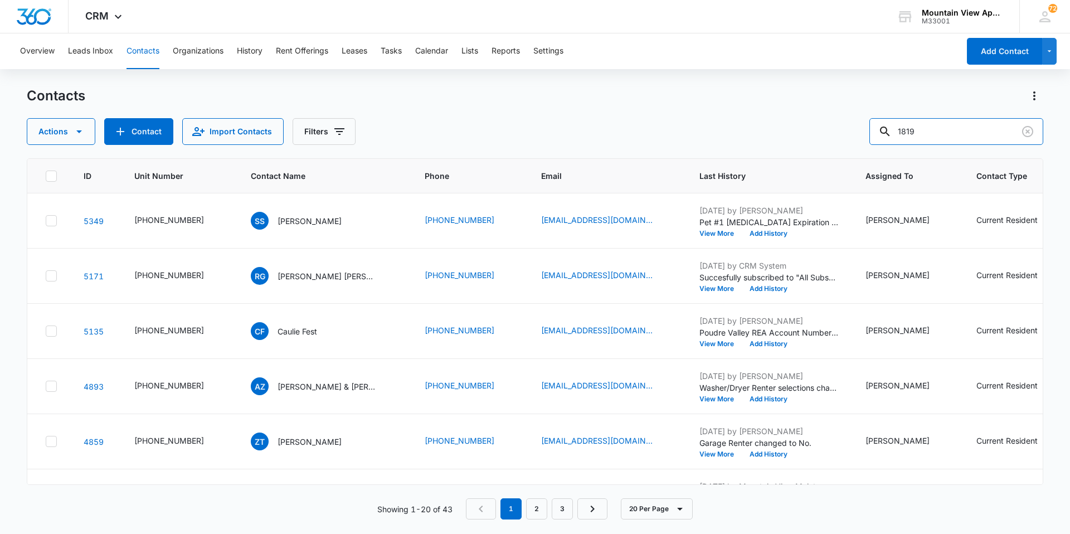
drag, startPoint x: 946, startPoint y: 132, endPoint x: 263, endPoint y: -41, distance: 704.7
click at [263, 0] on html "CRM Apps Reputation Websites Forms CRM Email Social Content Ads Intelligence Fi…" at bounding box center [535, 267] width 1070 height 534
type input "[PERSON_NAME]"
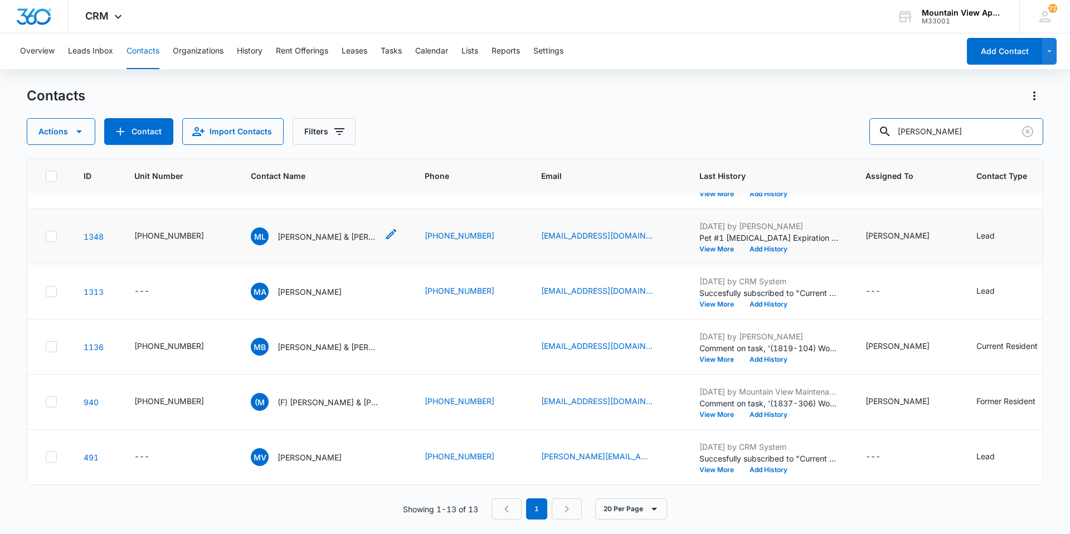
scroll to position [434, 0]
click at [311, 341] on p "[PERSON_NAME] & [PERSON_NAME]" at bounding box center [328, 347] width 100 height 12
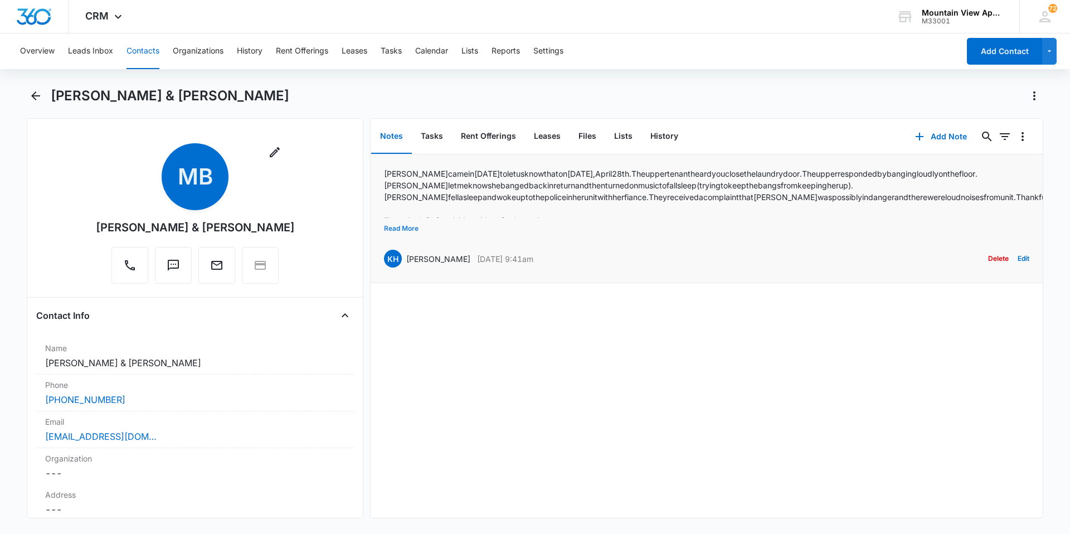
click at [392, 229] on button "Read More" at bounding box center [401, 228] width 35 height 21
